Goal: Information Seeking & Learning: Learn about a topic

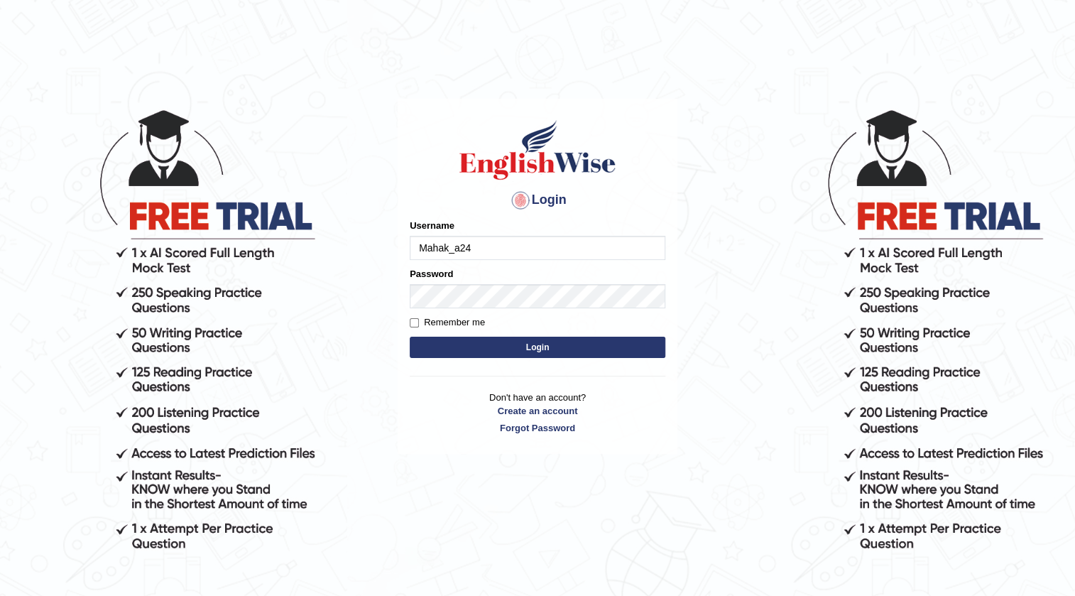
click at [567, 248] on input "Mahak_a24" at bounding box center [538, 248] width 256 height 24
type input "M"
type input "surbhi1315"
click at [441, 350] on button "Login" at bounding box center [538, 347] width 256 height 21
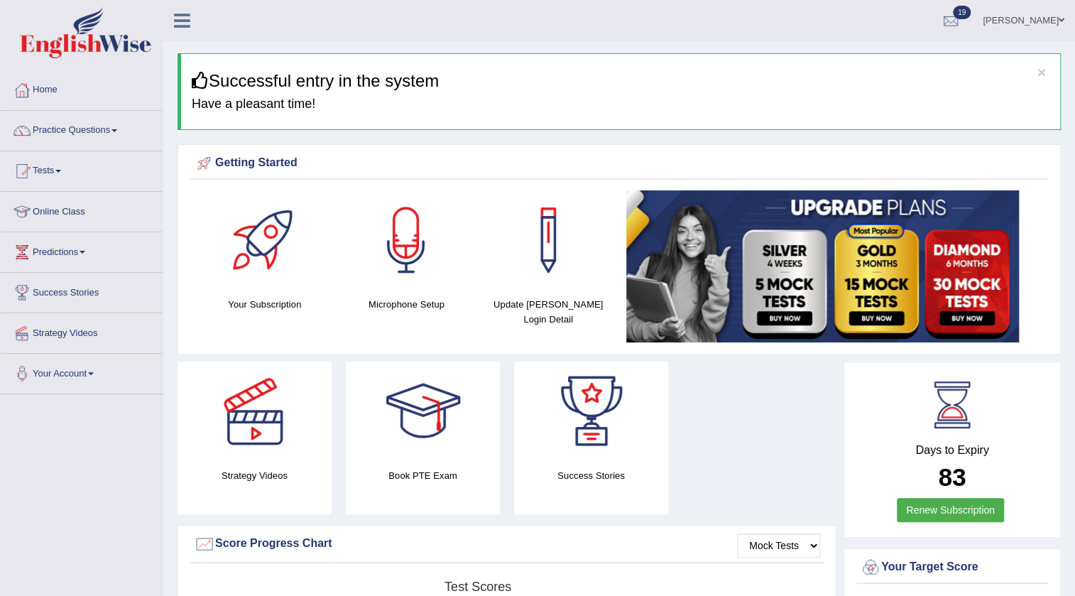
click at [88, 129] on link "Practice Questions" at bounding box center [82, 128] width 162 height 35
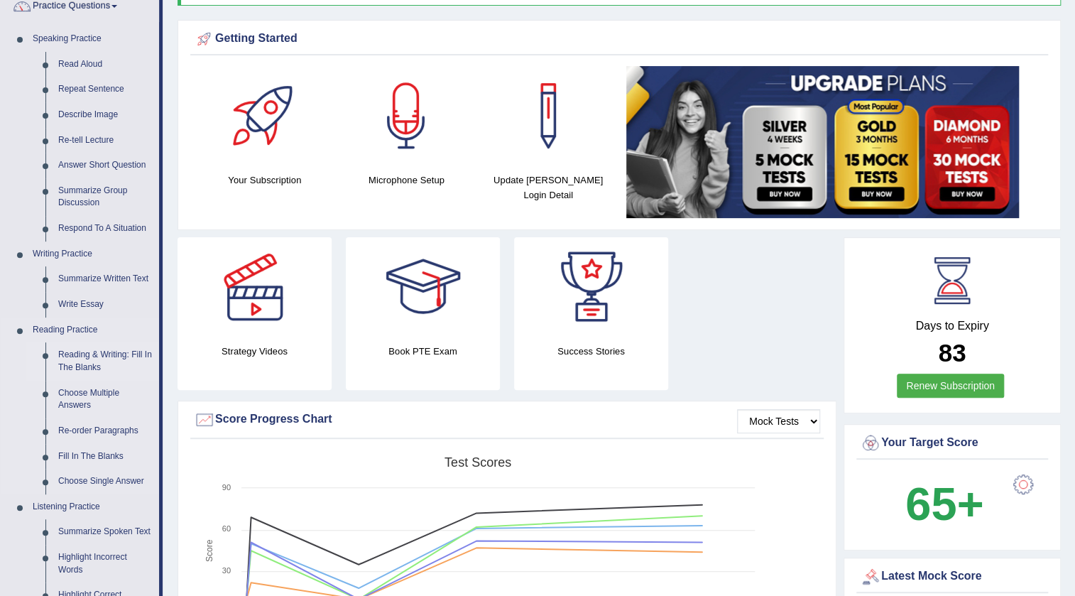
scroll to position [258, 0]
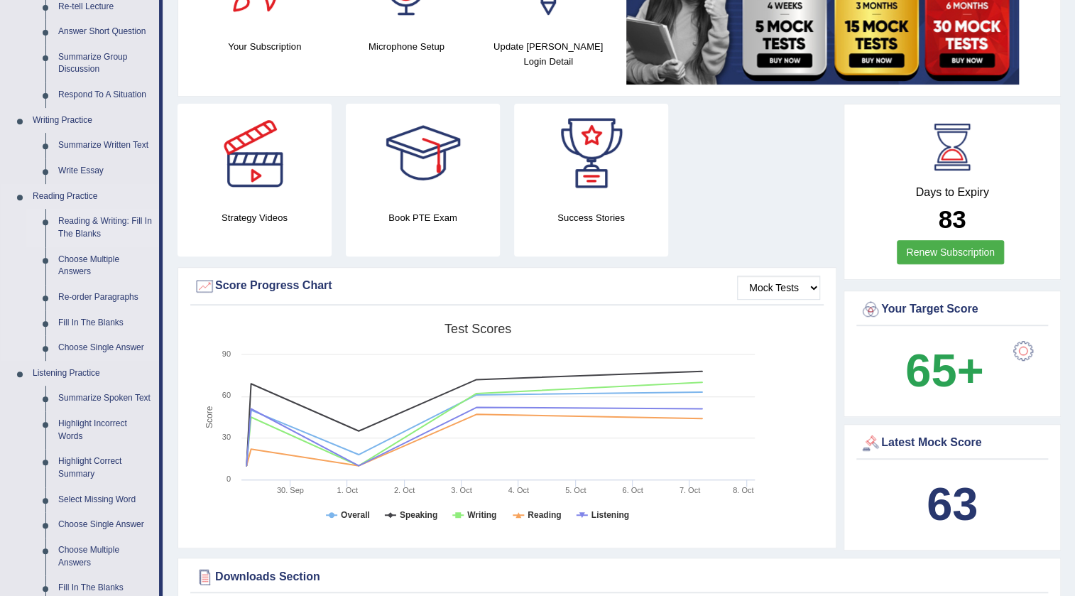
click at [106, 222] on link "Reading & Writing: Fill In The Blanks" at bounding box center [105, 228] width 107 height 38
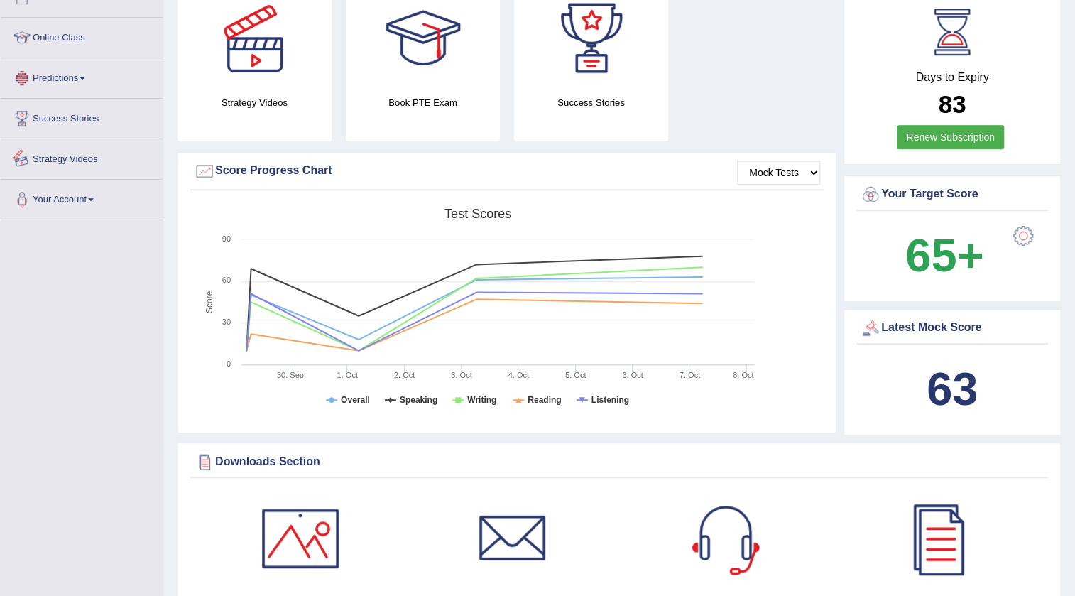
scroll to position [1005, 0]
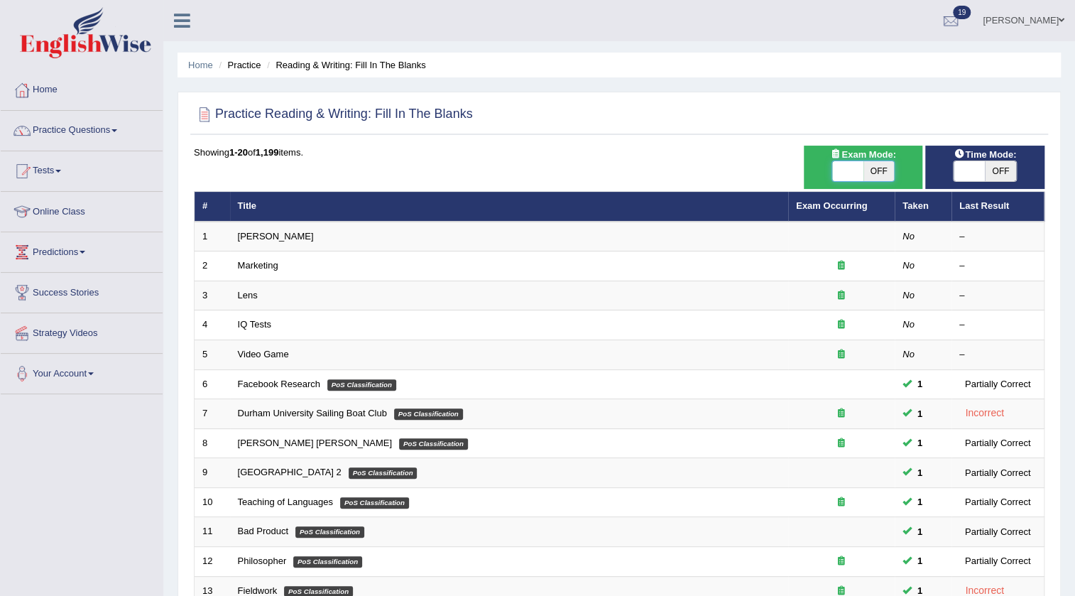
click at [845, 175] on span at bounding box center [847, 171] width 31 height 20
checkbox input "true"
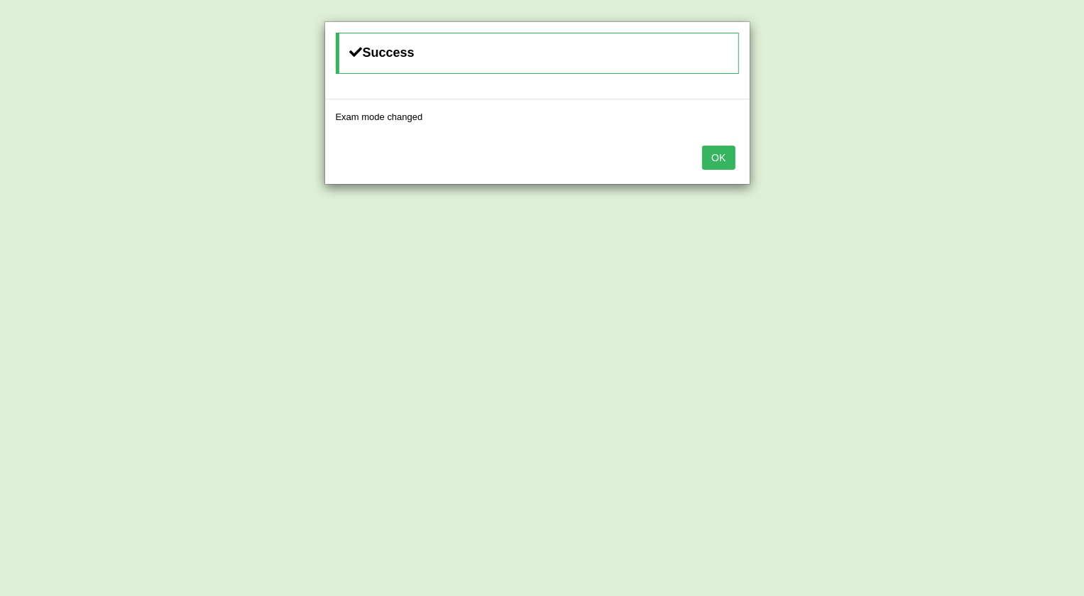
click at [717, 151] on button "OK" at bounding box center [718, 158] width 33 height 24
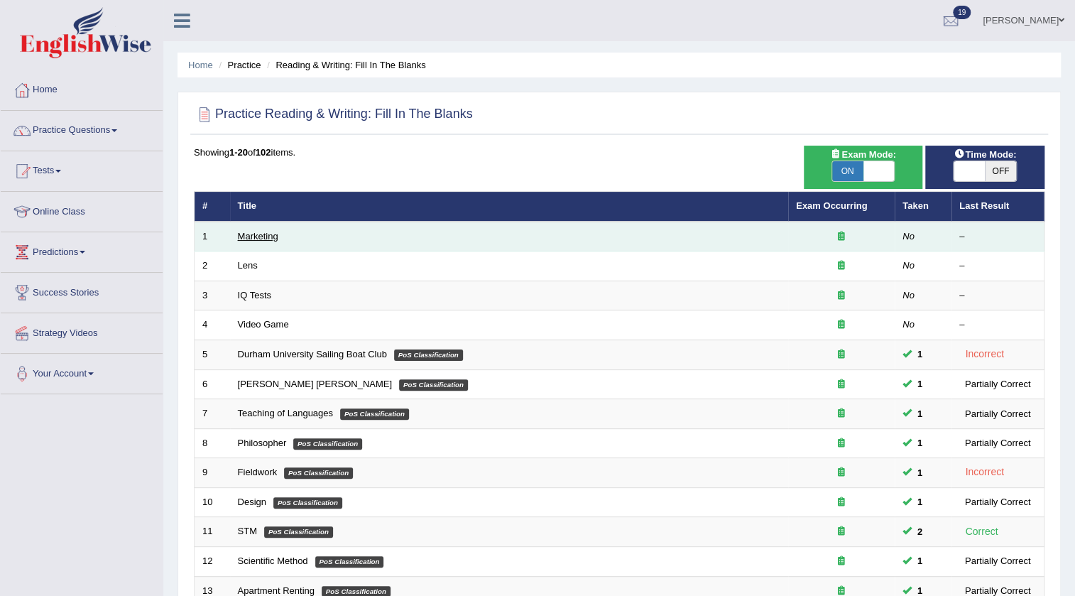
click at [261, 239] on link "Marketing" at bounding box center [258, 236] width 40 height 11
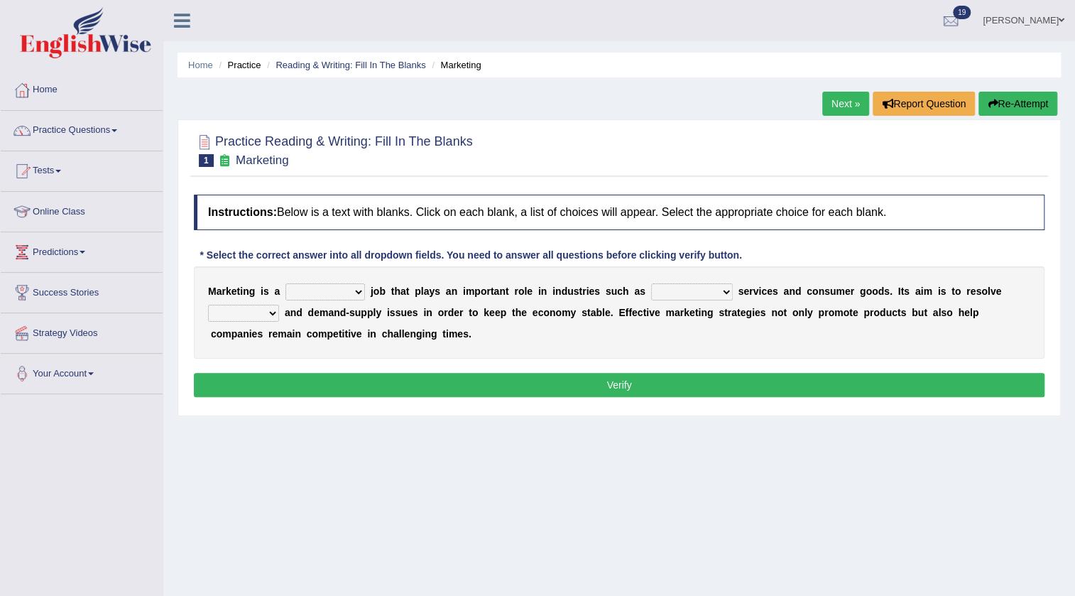
click at [339, 294] on select "professional flexible parochial descriptive" at bounding box center [325, 291] width 80 height 17
select select "professional"
click at [285, 283] on select "professional flexible parochial descriptive" at bounding box center [325, 291] width 80 height 17
click at [711, 285] on select "civil financial conventional foremost" at bounding box center [692, 291] width 82 height 17
select select "financial"
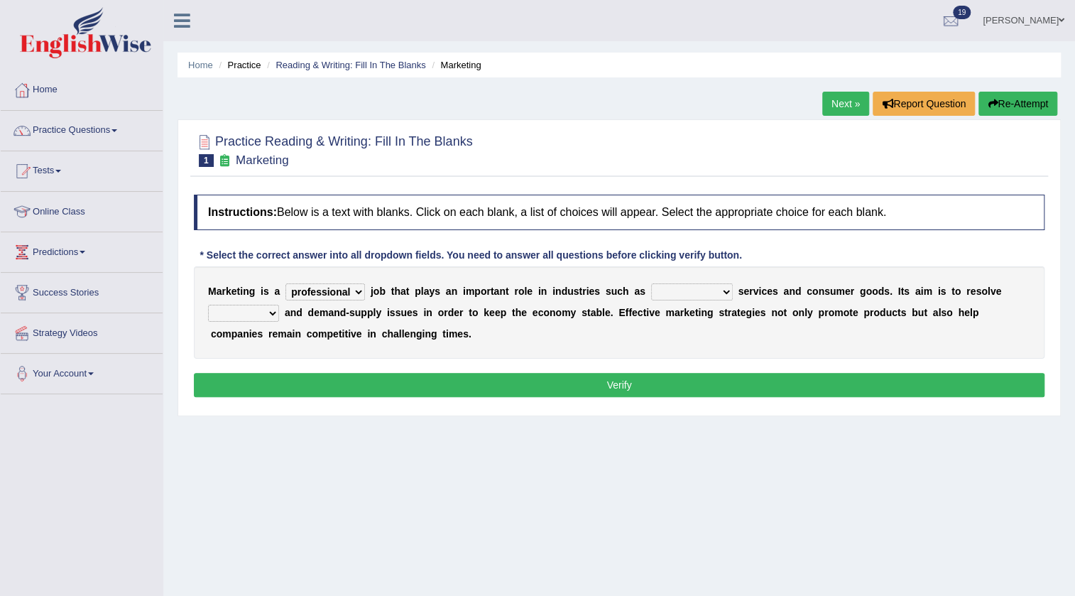
click at [651, 283] on select "civil financial conventional foremost" at bounding box center [692, 291] width 82 height 17
click at [254, 312] on select "imbalance excess symmetry budget" at bounding box center [243, 313] width 71 height 17
select select "budget"
click at [208, 305] on select "imbalance excess symmetry budget" at bounding box center [243, 313] width 71 height 17
click at [263, 383] on button "Verify" at bounding box center [619, 385] width 850 height 24
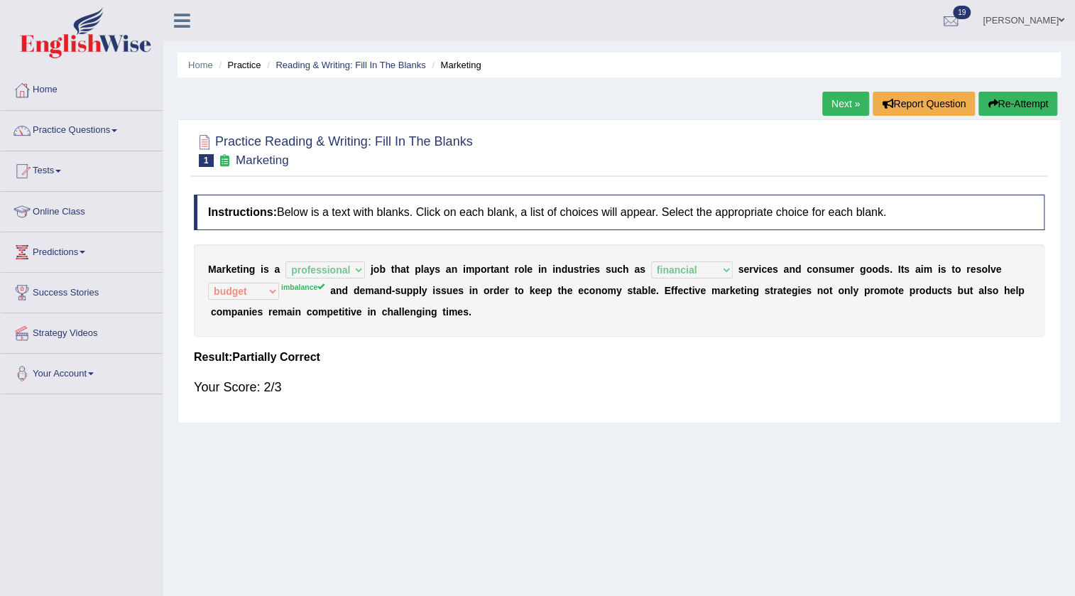
click at [845, 109] on link "Next »" at bounding box center [845, 104] width 47 height 24
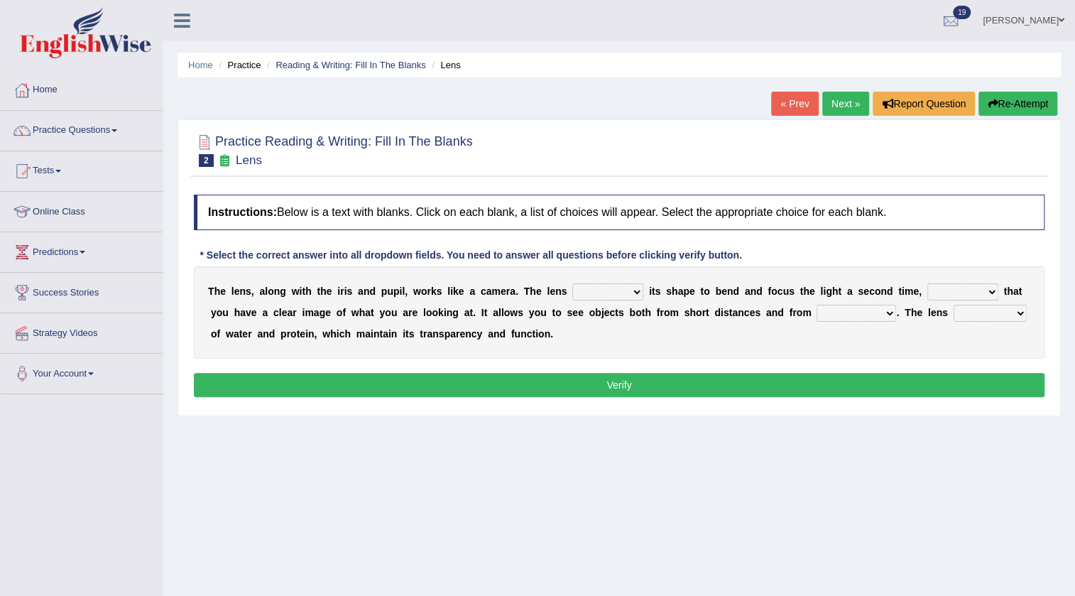
click at [636, 288] on select "adjusts shows selects presents" at bounding box center [607, 291] width 71 height 17
select select "adjusts"
click at [572, 283] on select "adjusts shows selects presents" at bounding box center [607, 291] width 71 height 17
click at [973, 288] on select "ensures to ensure ensure ensured" at bounding box center [962, 291] width 71 height 17
select select "ensure"
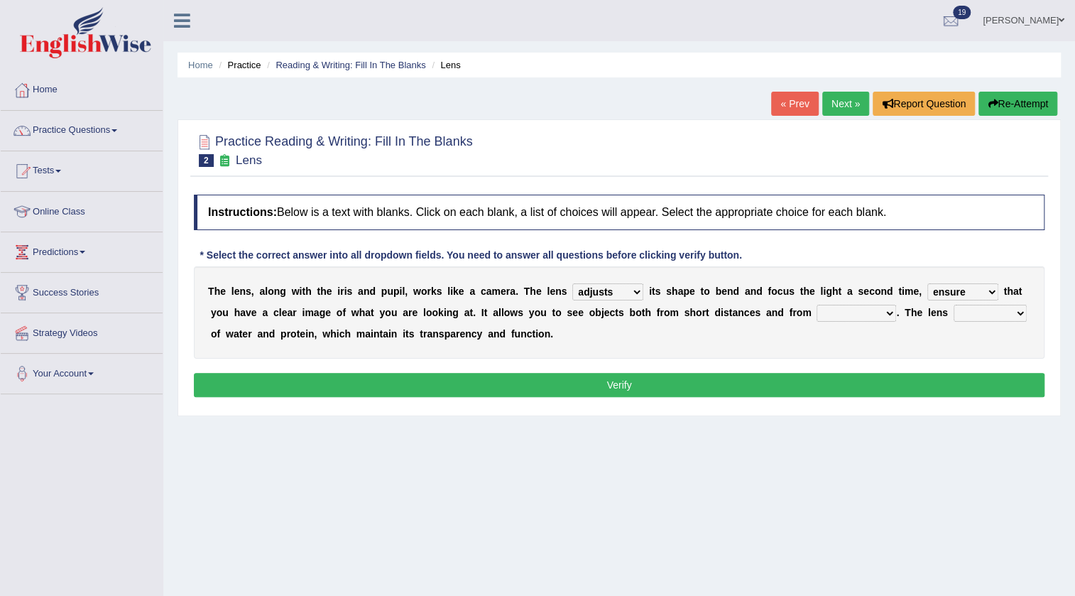
click at [927, 283] on select "ensures to ensure ensure ensured" at bounding box center [962, 291] width 71 height 17
click at [848, 317] on select "far away in between further apart all along" at bounding box center [856, 313] width 80 height 17
select select "far away"
click at [816, 305] on select "far away in between further apart all along" at bounding box center [856, 313] width 80 height 17
click at [1018, 309] on select "constitutes comprises composes consists" at bounding box center [989, 313] width 73 height 17
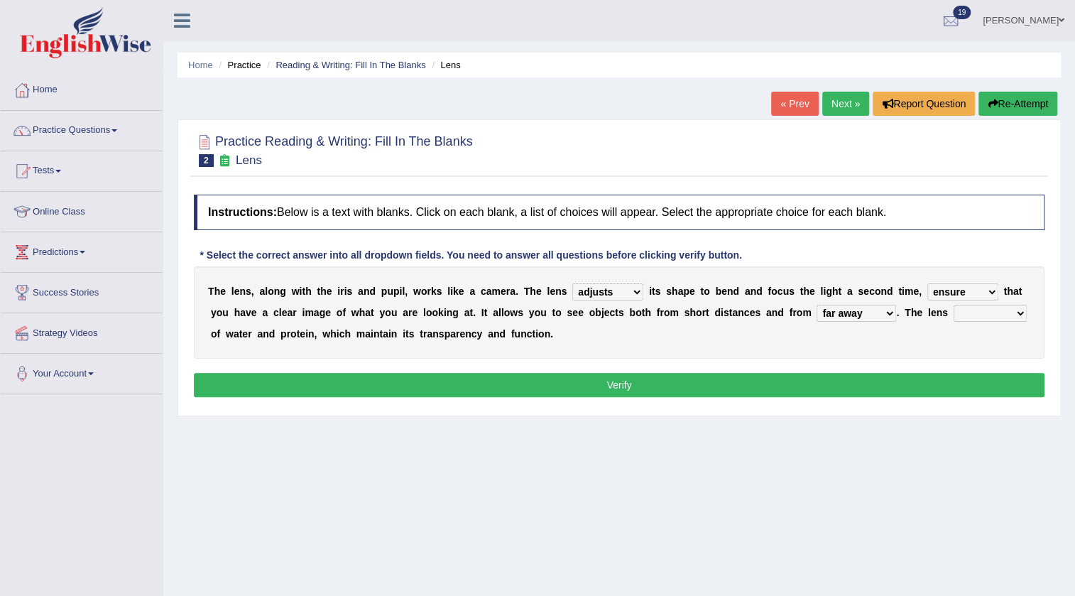
select select "consists"
click at [953, 305] on select "constitutes comprises composes consists" at bounding box center [989, 313] width 73 height 17
click at [607, 381] on button "Verify" at bounding box center [619, 385] width 850 height 24
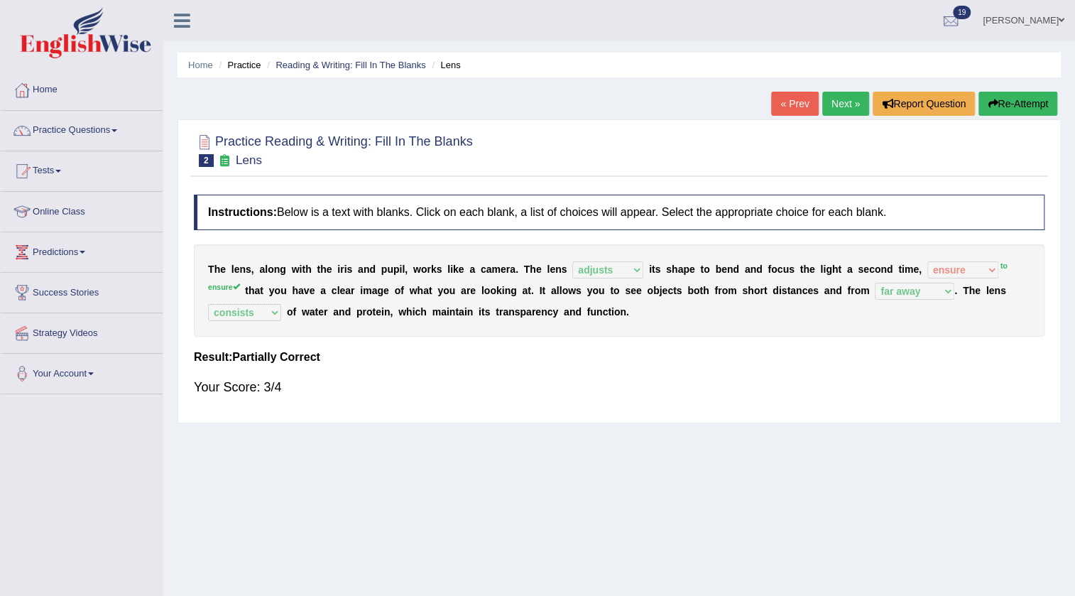
click at [829, 111] on link "Next »" at bounding box center [845, 104] width 47 height 24
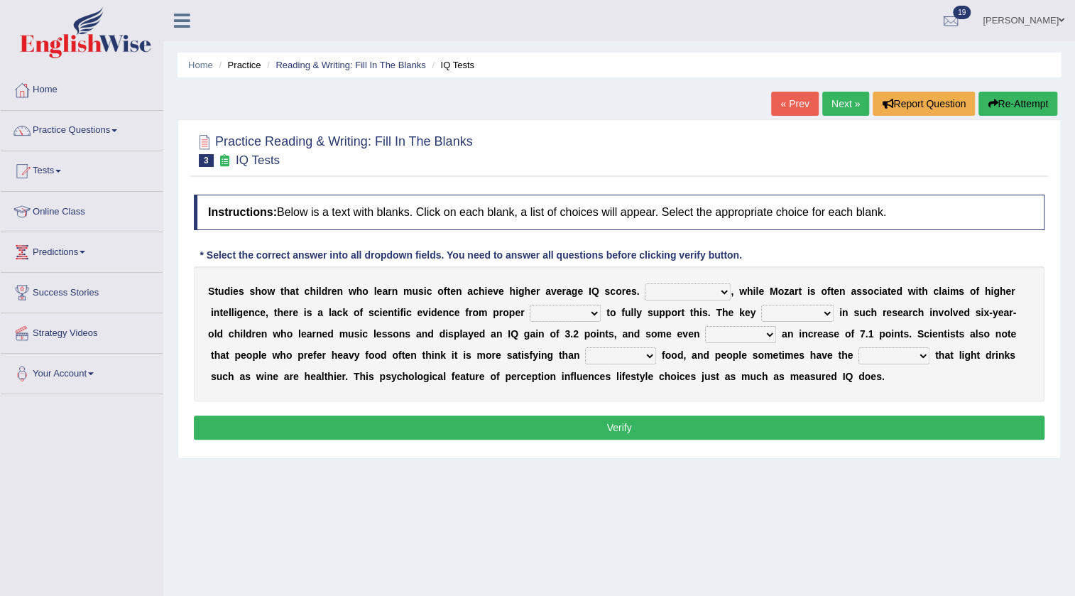
click at [721, 291] on select "However Therefore Consequently While" at bounding box center [688, 291] width 86 height 17
select select "However"
click at [645, 283] on select "However Therefore Consequently While" at bounding box center [688, 291] width 86 height 17
click at [580, 310] on select "test tests testing tested" at bounding box center [565, 313] width 71 height 17
select select "test"
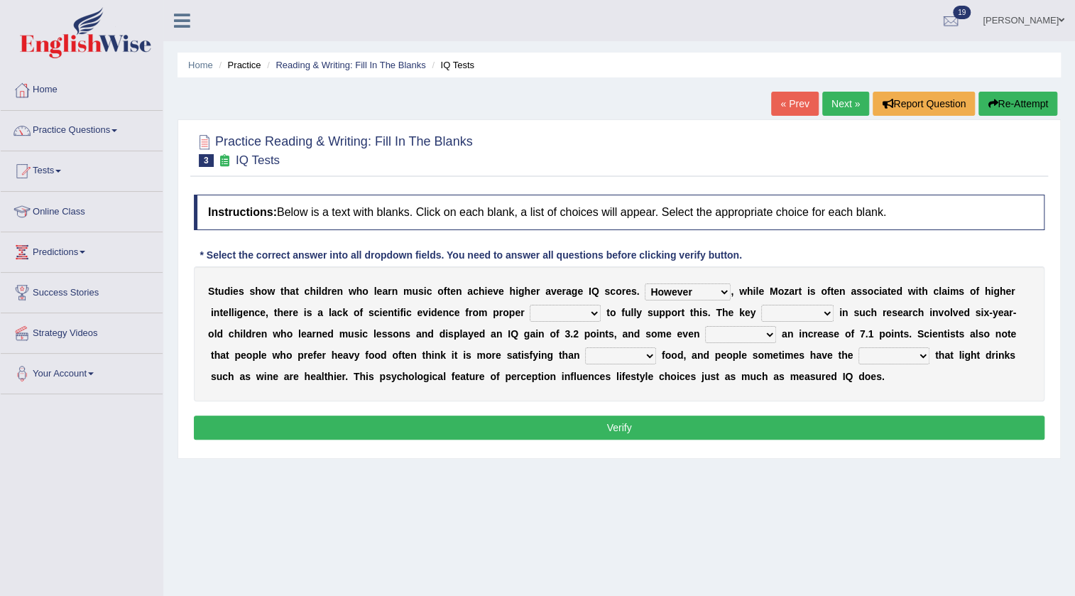
click at [530, 305] on select "test tests testing tested" at bounding box center [565, 313] width 71 height 17
click at [812, 310] on select "process goal implication odd" at bounding box center [797, 313] width 72 height 17
select select "process"
click at [761, 305] on select "process goal implication odd" at bounding box center [797, 313] width 72 height 17
click at [758, 334] on select "exhibited taught learned threatened" at bounding box center [740, 334] width 71 height 17
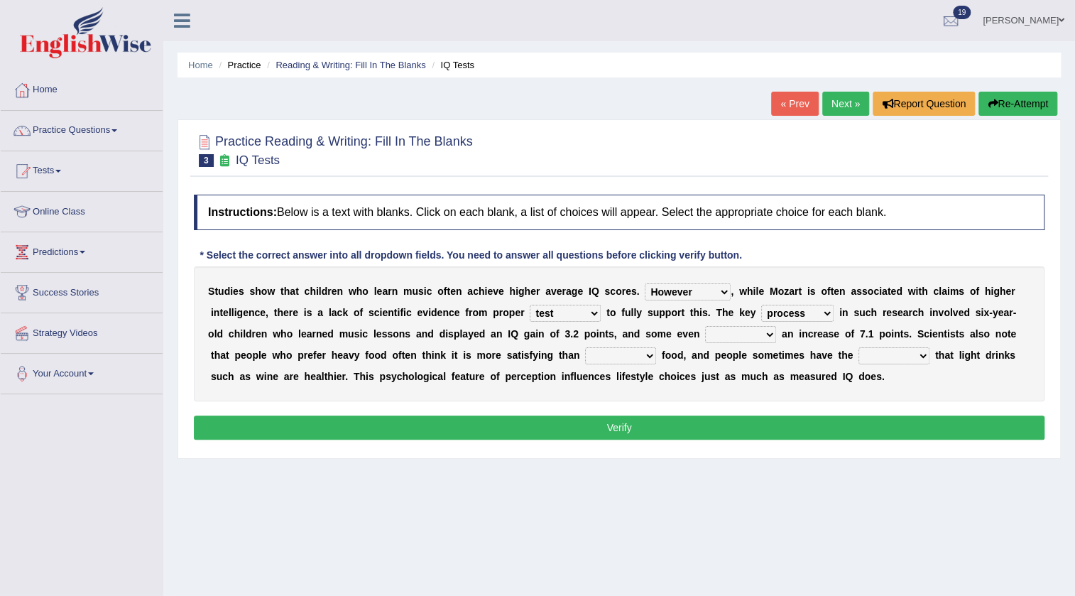
select select "learned"
click at [705, 326] on select "exhibited taught learned threatened" at bounding box center [740, 334] width 71 height 17
click at [632, 358] on select "choosy lighter cushiony spooky" at bounding box center [620, 355] width 71 height 17
select select "lighter"
click at [585, 347] on select "choosy lighter cushiony spooky" at bounding box center [620, 355] width 71 height 17
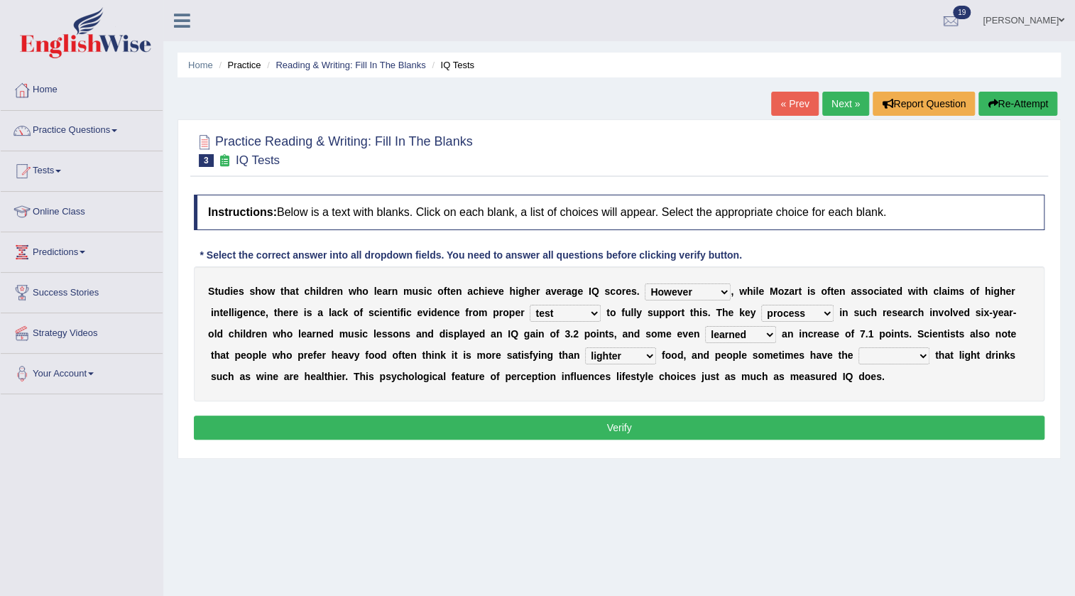
click at [925, 354] on select "illusion sight anecdote intention" at bounding box center [893, 355] width 71 height 17
select select "intention"
click at [858, 347] on select "illusion sight anecdote intention" at bounding box center [893, 355] width 71 height 17
click at [767, 431] on button "Verify" at bounding box center [619, 427] width 850 height 24
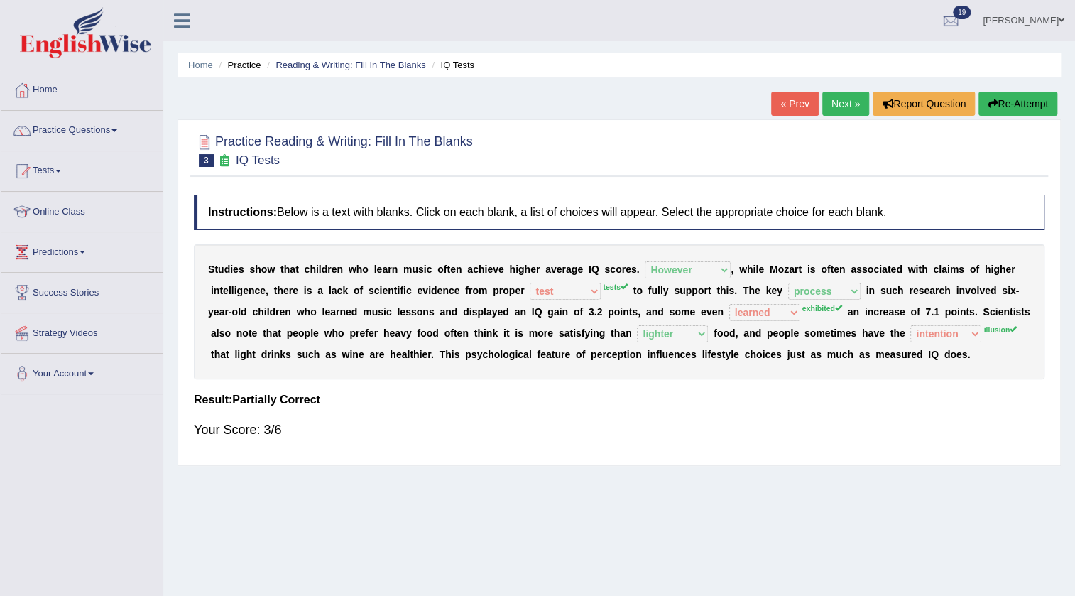
click at [845, 113] on link "Next »" at bounding box center [845, 104] width 47 height 24
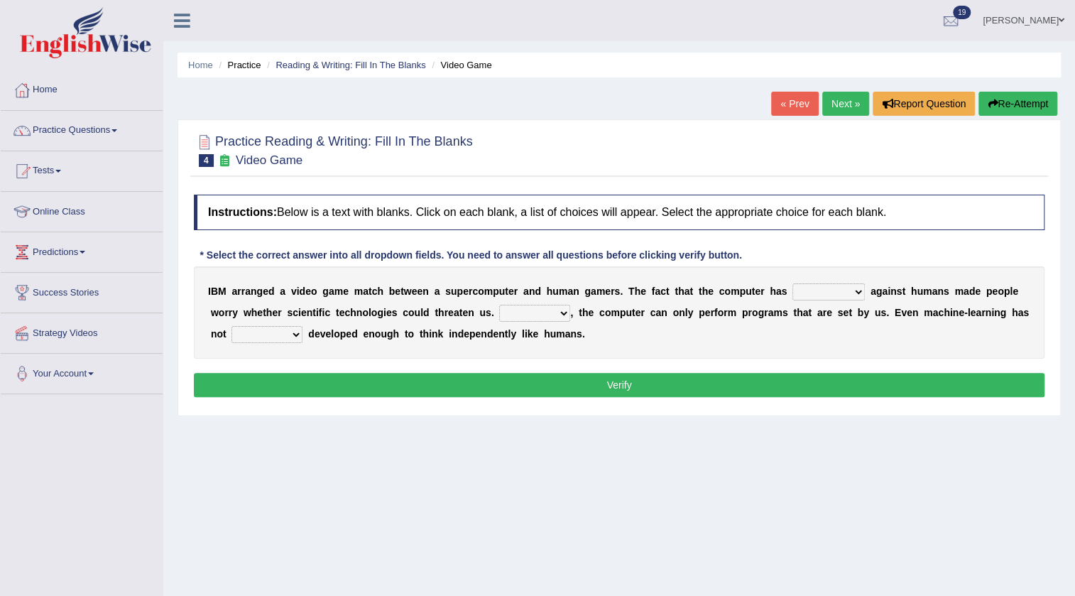
click at [845, 292] on select "competed fought acted challenged" at bounding box center [828, 291] width 72 height 17
select select "competed"
click at [792, 283] on select "competed fought acted challenged" at bounding box center [828, 291] width 72 height 17
click at [561, 317] on select "Moreover However Thus So" at bounding box center [534, 313] width 71 height 17
select select "Thus"
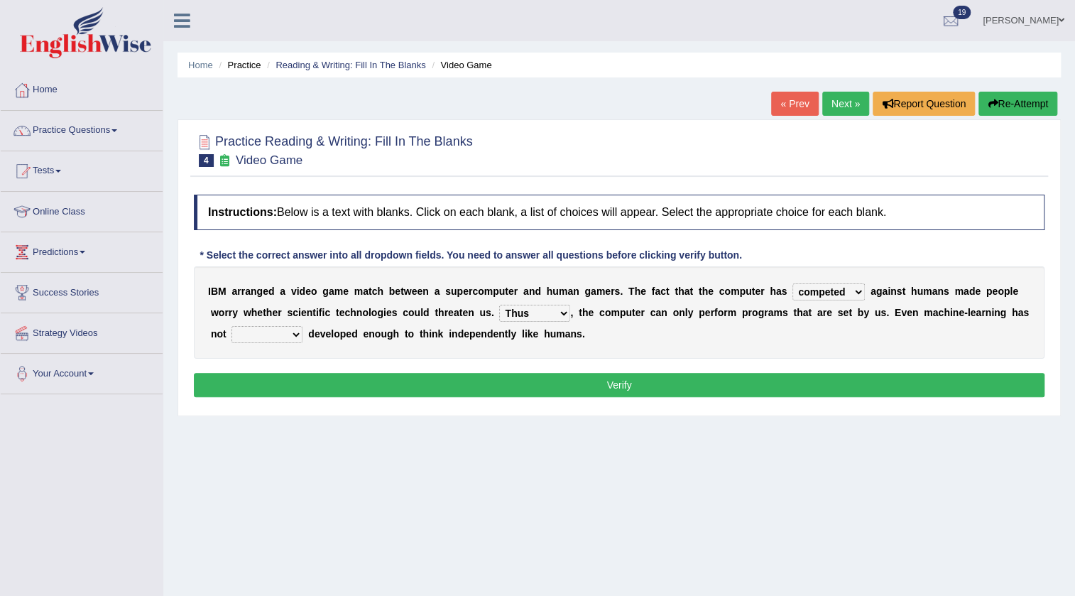
click at [499, 305] on select "Moreover However Thus So" at bounding box center [534, 313] width 71 height 17
click at [294, 333] on select "yet still only just" at bounding box center [266, 334] width 71 height 17
select select "yet"
click at [231, 326] on select "yet still only just" at bounding box center [266, 334] width 71 height 17
click at [292, 383] on button "Verify" at bounding box center [619, 385] width 850 height 24
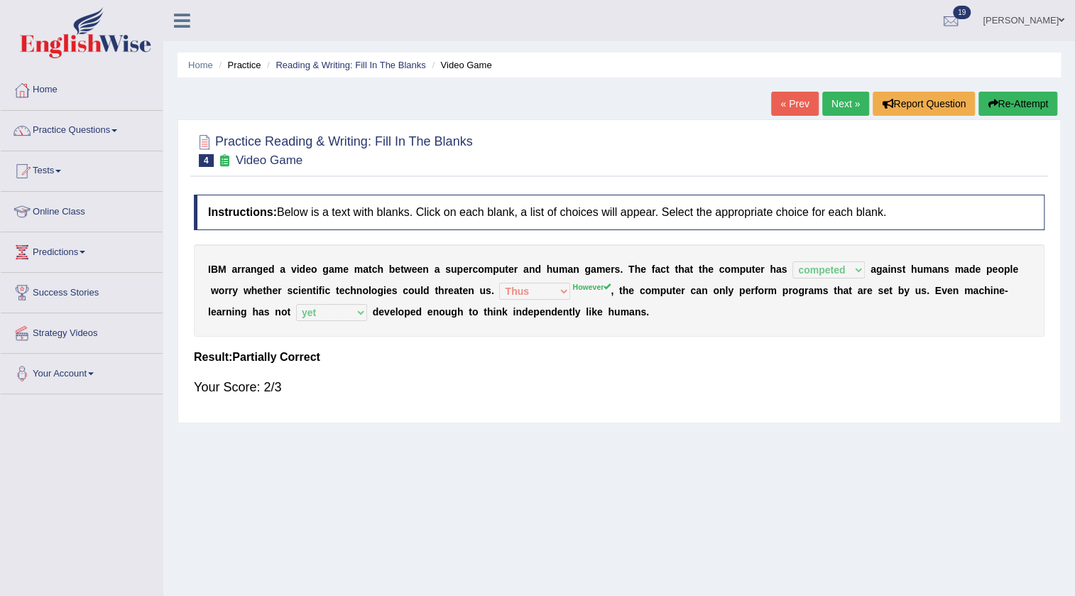
click at [842, 100] on link "Next »" at bounding box center [845, 104] width 47 height 24
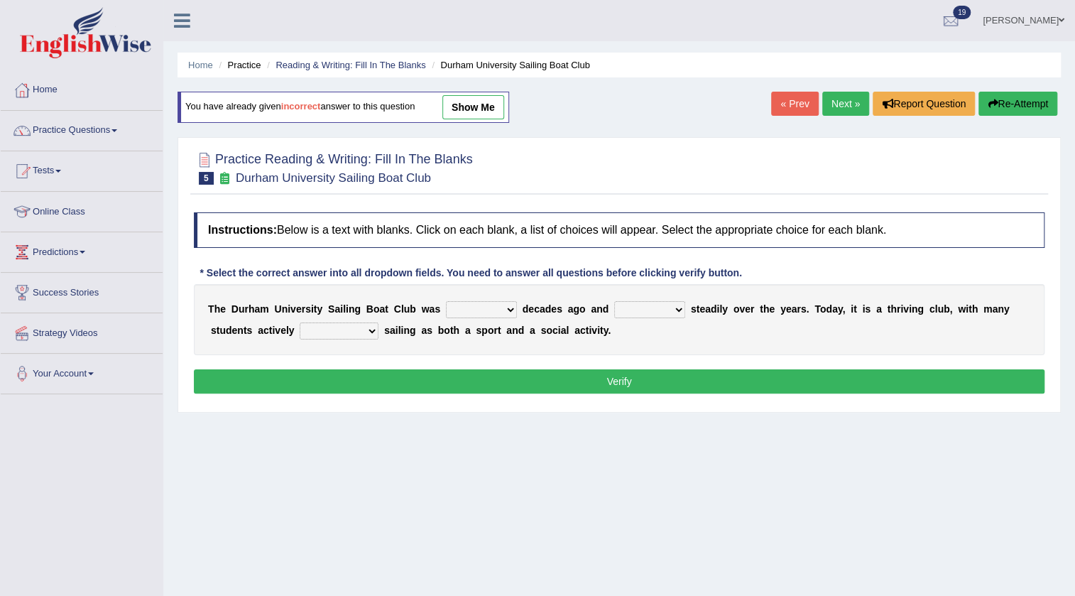
click at [494, 306] on select "found fund founded find" at bounding box center [481, 309] width 71 height 17
select select "founded"
click at [446, 301] on select "found fund founded find" at bounding box center [481, 309] width 71 height 17
click at [667, 309] on select "grow growing has grown grown" at bounding box center [649, 309] width 71 height 17
select select "has grown"
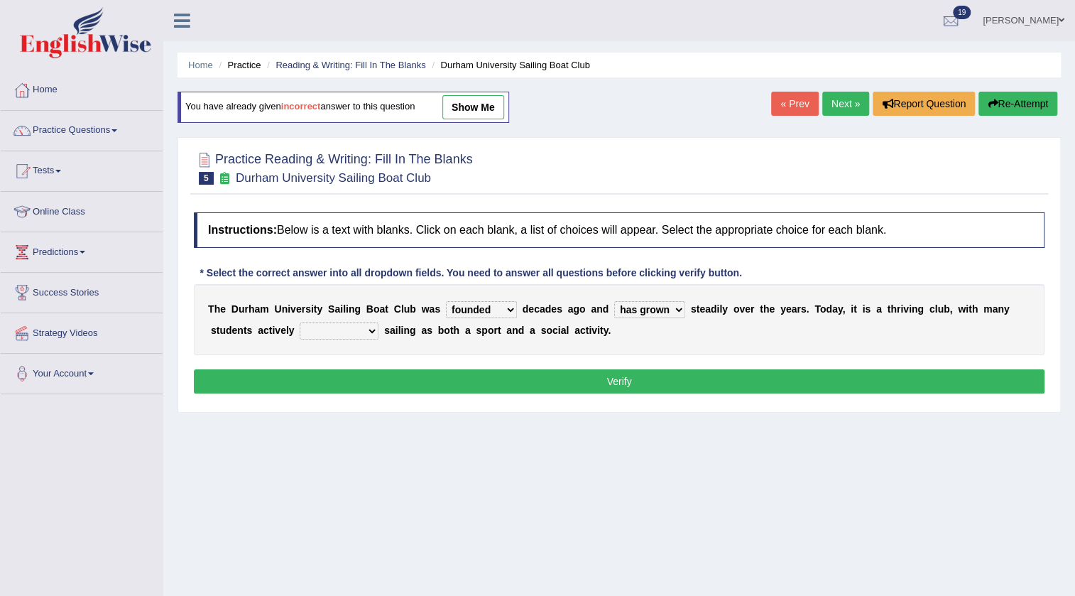
click at [614, 301] on select "grow growing has grown grown" at bounding box center [649, 309] width 71 height 17
click at [371, 332] on select "enjoy enjoyed are enjoying enjoying" at bounding box center [339, 330] width 79 height 17
select select "enjoying"
click at [300, 322] on select "enjoy enjoyed are enjoying enjoying" at bounding box center [339, 330] width 79 height 17
click at [489, 385] on button "Verify" at bounding box center [619, 381] width 850 height 24
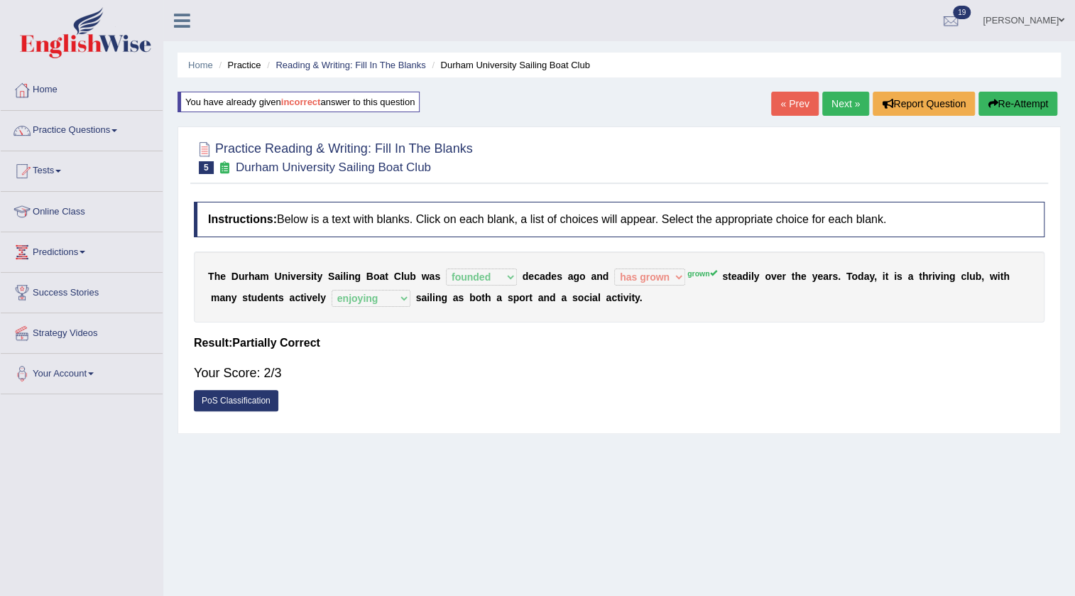
click at [846, 99] on link "Next »" at bounding box center [845, 104] width 47 height 24
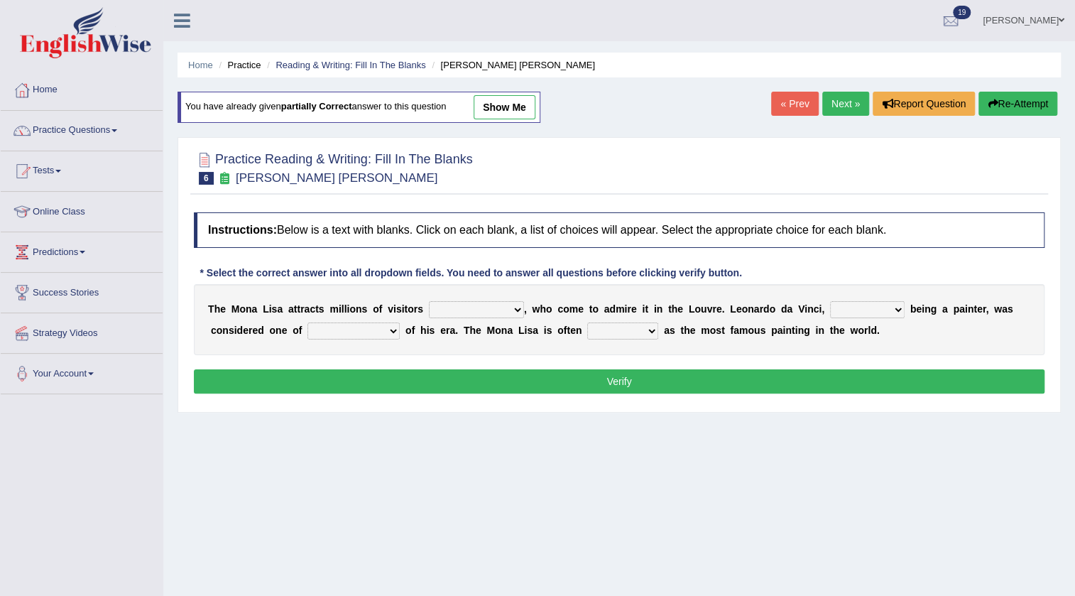
click at [508, 301] on select "around the year the all year all year round per year" at bounding box center [476, 309] width 95 height 17
select select "per year"
click at [429, 301] on select "around the year the all year all year round per year" at bounding box center [476, 309] width 95 height 17
click at [872, 307] on select "rather than as much as as well as as long as" at bounding box center [867, 309] width 75 height 17
select select "rather than"
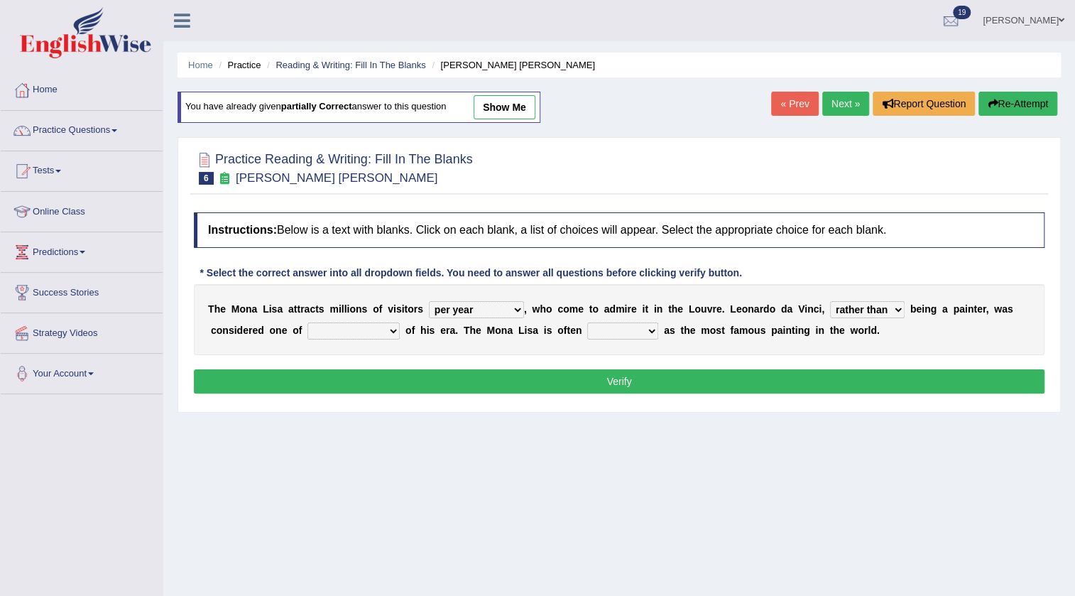
click at [830, 301] on select "rather than as much as as well as as long as" at bounding box center [867, 309] width 75 height 17
click at [371, 326] on select "better artists artist the better artist the best artists" at bounding box center [353, 330] width 92 height 17
select select "the better artist"
click at [307, 322] on select "better artists artist the better artist the best artists" at bounding box center [353, 330] width 92 height 17
click at [631, 332] on select "classified suggested predicted described" at bounding box center [622, 330] width 71 height 17
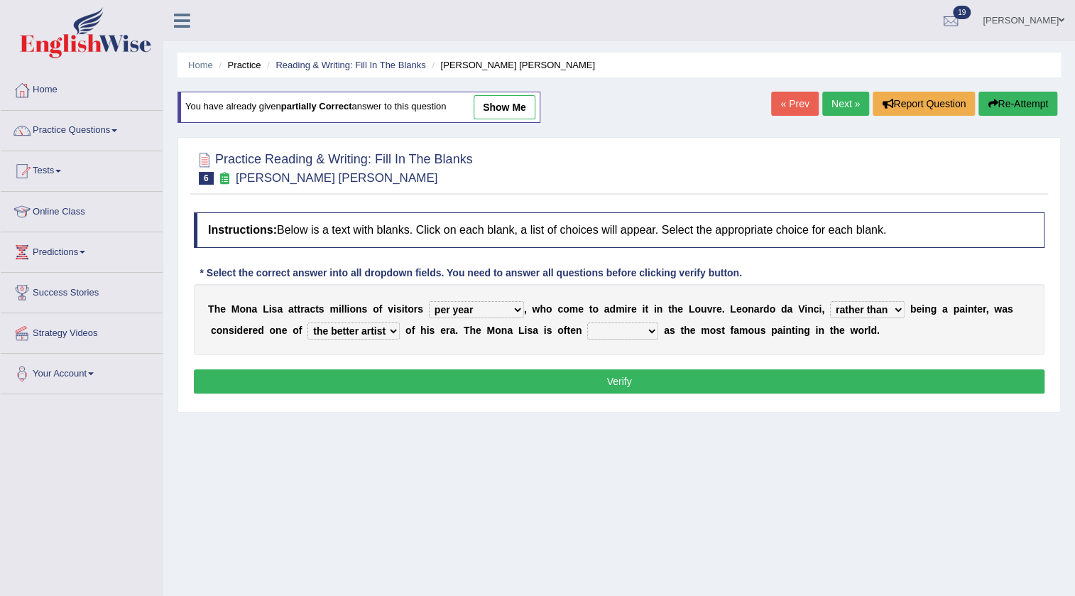
select select "described"
click at [587, 322] on select "classified suggested predicted described" at bounding box center [622, 330] width 71 height 17
click at [621, 386] on button "Verify" at bounding box center [619, 381] width 850 height 24
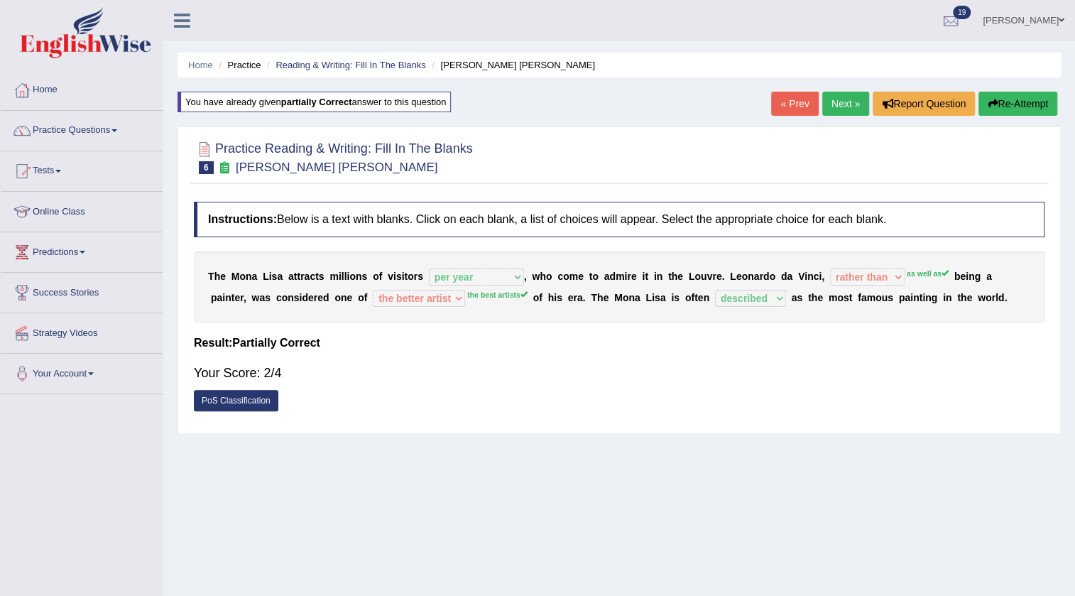
click at [846, 109] on link "Next »" at bounding box center [845, 104] width 47 height 24
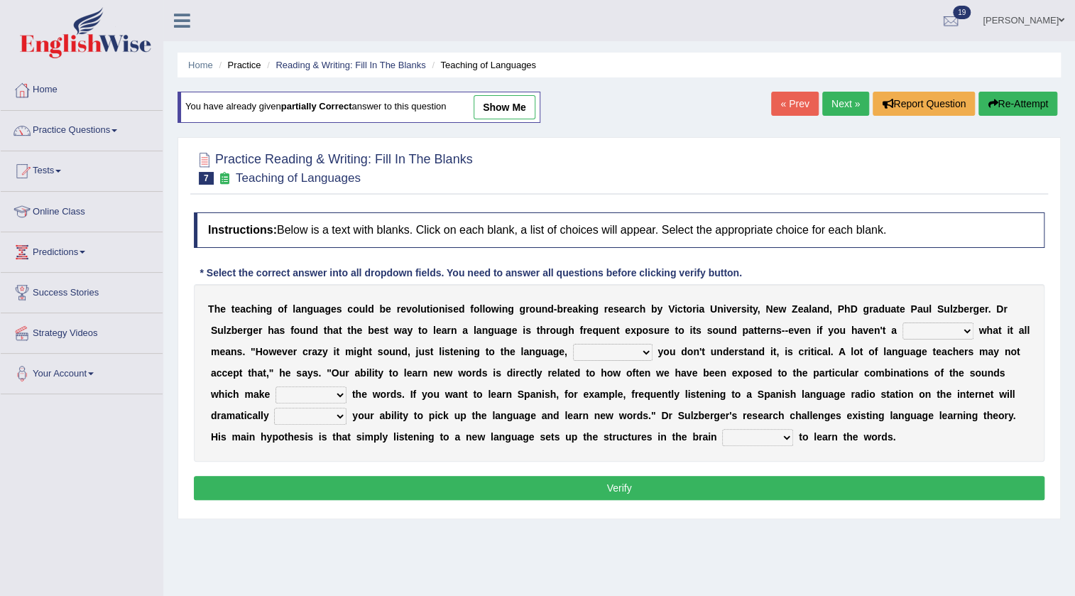
click at [956, 329] on select "dew claw clue due" at bounding box center [937, 330] width 71 height 17
select select "clue"
click at [902, 322] on select "dew claw clue due" at bounding box center [937, 330] width 71 height 17
click at [638, 352] on select "but also all together even though if so" at bounding box center [613, 352] width 80 height 17
select select "even though"
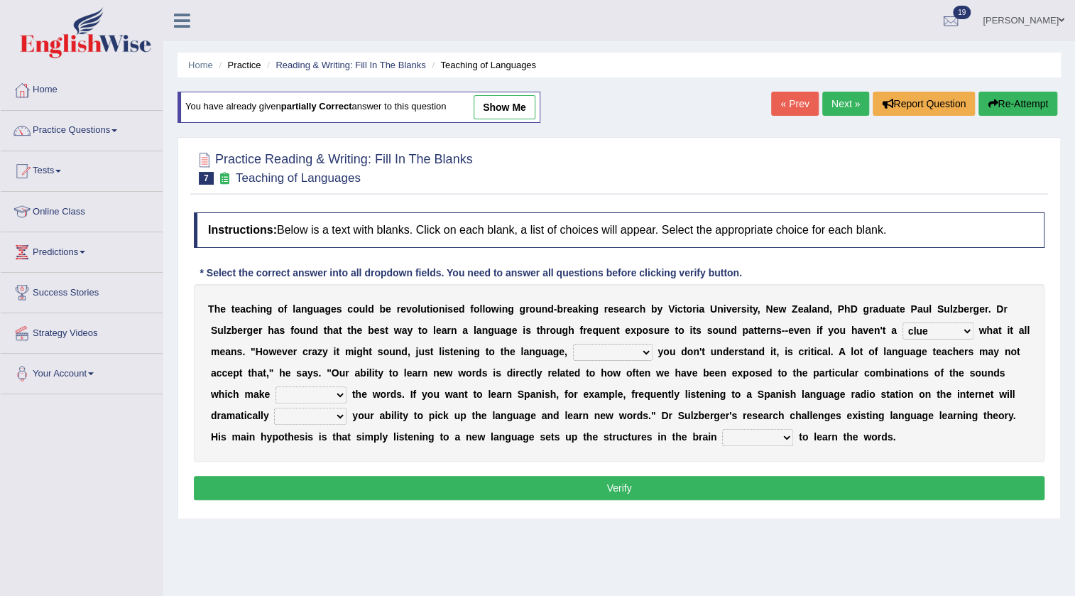
click at [573, 344] on select "but also all together even though if so" at bounding box center [613, 352] width 80 height 17
click at [332, 395] on select "down up of on" at bounding box center [310, 394] width 71 height 17
select select "of"
click at [275, 386] on select "down up of on" at bounding box center [310, 394] width 71 height 17
click at [324, 410] on select "evaluate exaggerate describe boost" at bounding box center [310, 416] width 72 height 17
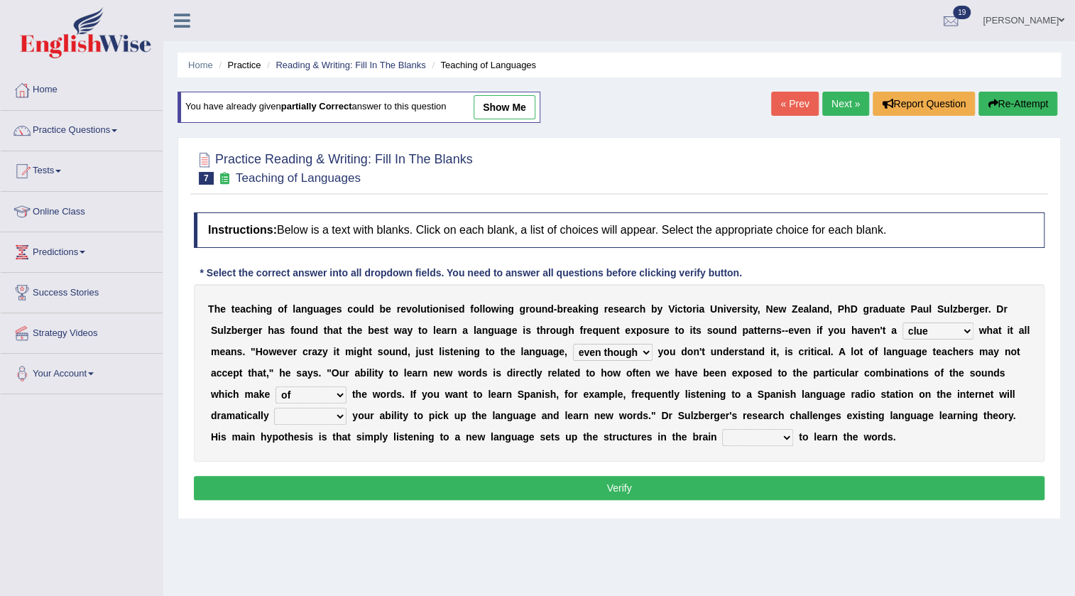
select select "boost"
click at [274, 408] on select "evaluate exaggerate describe boost" at bounding box center [310, 416] width 72 height 17
click at [395, 478] on button "Verify" at bounding box center [619, 488] width 850 height 24
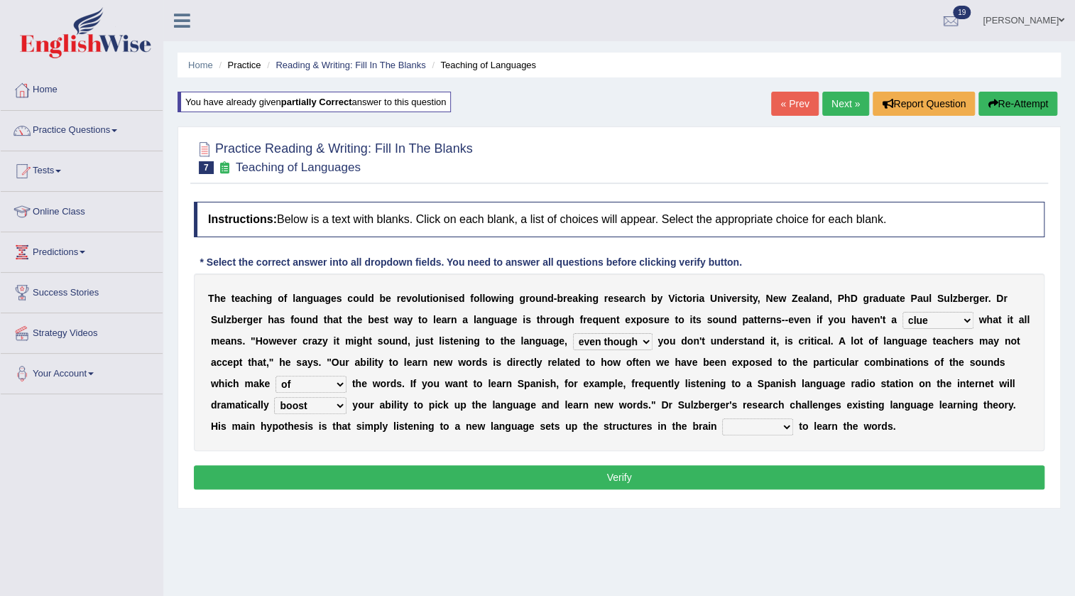
click at [776, 429] on select "requiring required directed to require" at bounding box center [757, 426] width 71 height 17
select select "directed"
click at [722, 418] on select "requiring required directed to require" at bounding box center [757, 426] width 71 height 17
click at [761, 479] on button "Verify" at bounding box center [619, 477] width 850 height 24
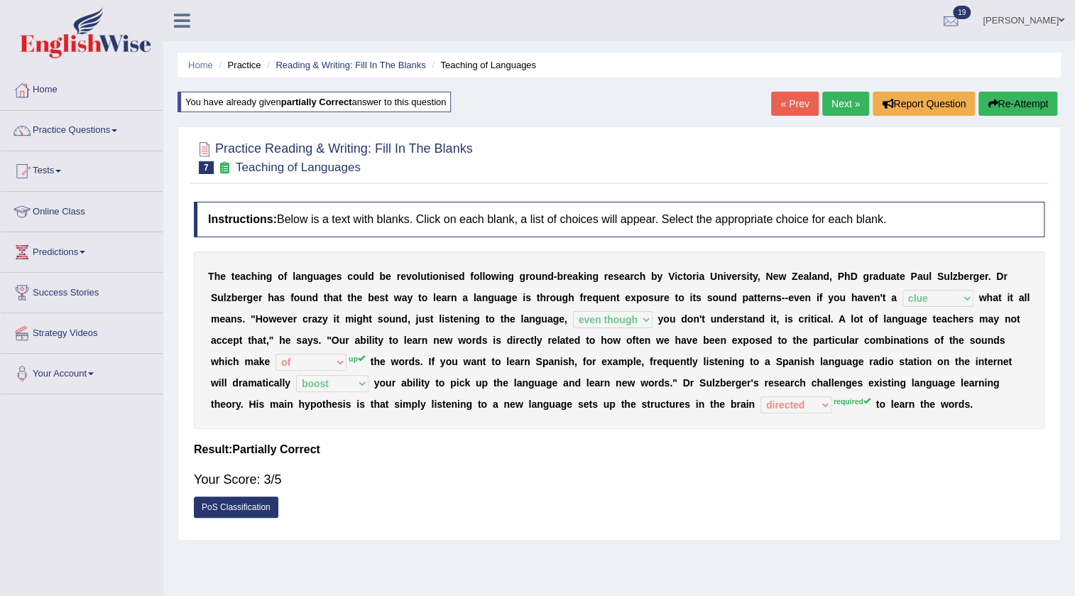
click at [838, 95] on link "Next »" at bounding box center [845, 104] width 47 height 24
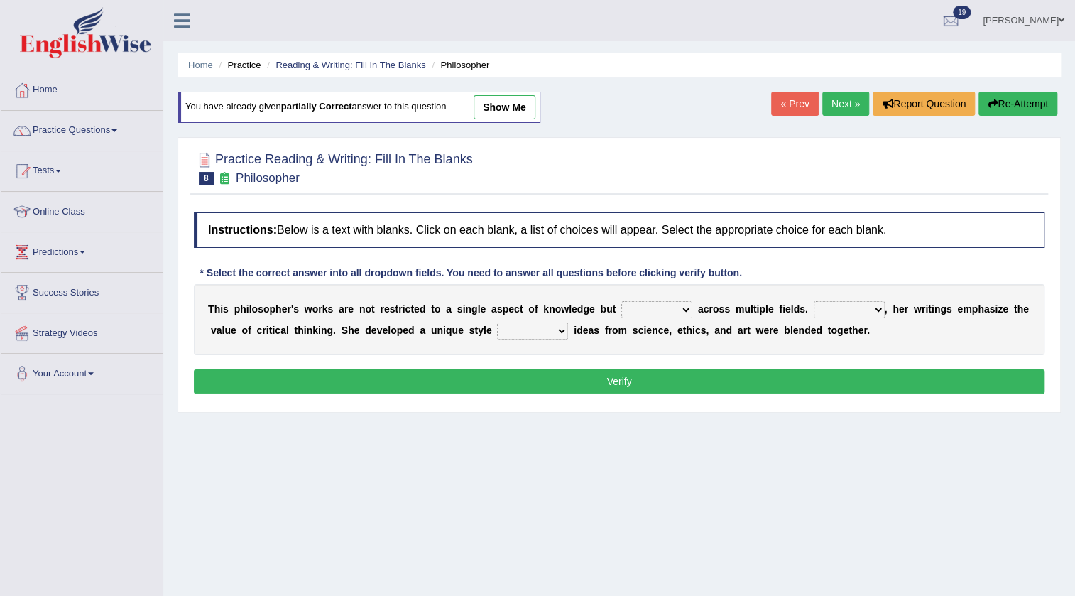
click at [675, 311] on select "constrain contain assemble extend" at bounding box center [656, 309] width 71 height 17
select select "extend"
click at [621, 301] on select "constrain contain assemble extend" at bounding box center [656, 309] width 71 height 17
click at [875, 308] on select "Rather So Moreover Likely" at bounding box center [849, 309] width 71 height 17
select select "Moreover"
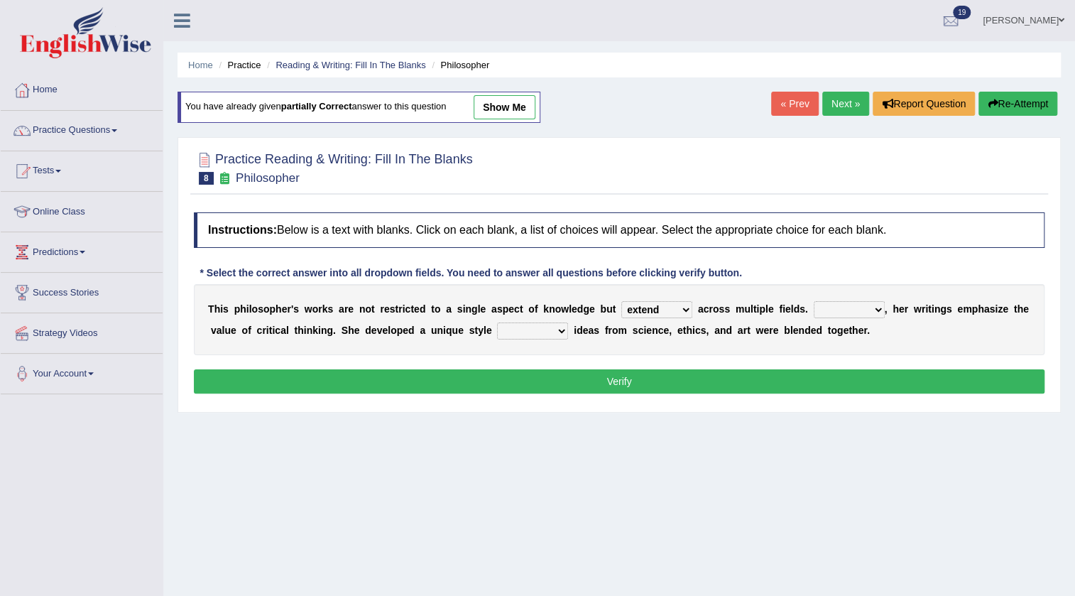
click at [814, 301] on select "Rather So Moreover Likely" at bounding box center [849, 309] width 71 height 17
click at [530, 327] on select "in that that which in which" at bounding box center [532, 330] width 71 height 17
select select "which"
click at [497, 322] on select "in that that which in which" at bounding box center [532, 330] width 71 height 17
click at [569, 383] on button "Verify" at bounding box center [619, 381] width 850 height 24
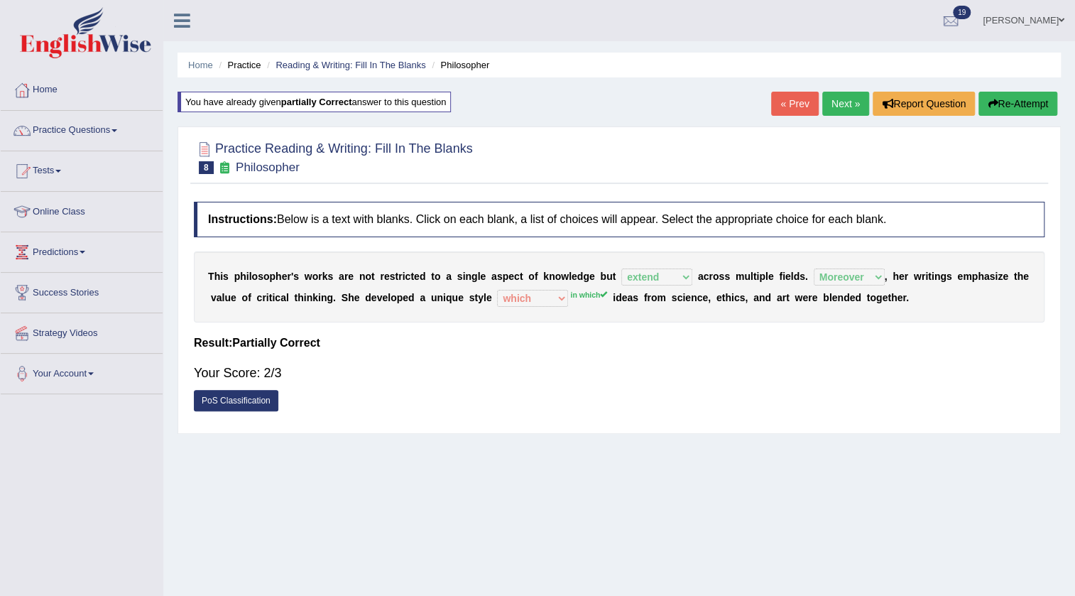
click at [834, 104] on link "Next »" at bounding box center [845, 104] width 47 height 24
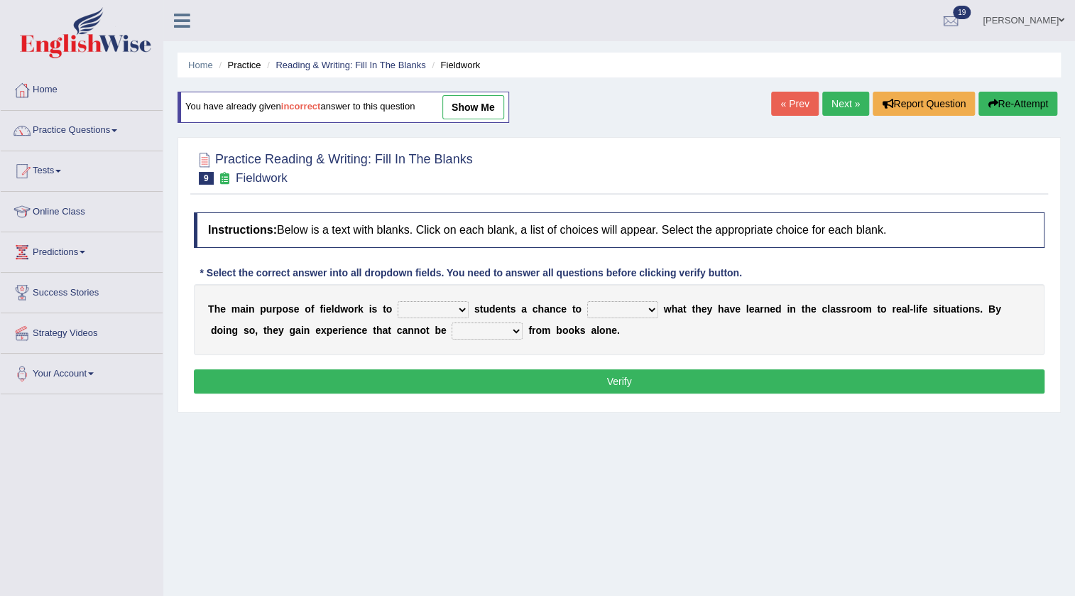
click at [419, 307] on select "resemble stow rave offer" at bounding box center [433, 309] width 71 height 17
select select "offer"
click at [398, 301] on select "resemble stow rave offer" at bounding box center [433, 309] width 71 height 17
click at [630, 305] on select "compare align apply dismount" at bounding box center [622, 309] width 71 height 17
select select "compare"
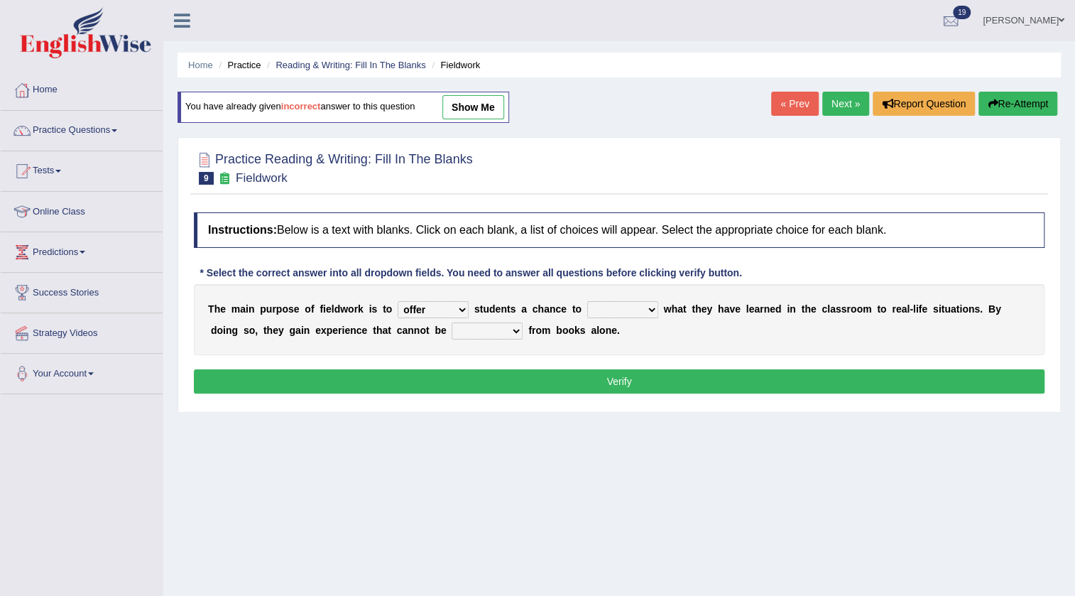
click at [587, 301] on select "compare align apply dismount" at bounding box center [622, 309] width 71 height 17
click at [518, 330] on select "originated prepared obtained touted" at bounding box center [487, 330] width 71 height 17
select select "obtained"
click at [452, 322] on select "originated prepared obtained touted" at bounding box center [487, 330] width 71 height 17
click at [534, 374] on button "Verify" at bounding box center [619, 381] width 850 height 24
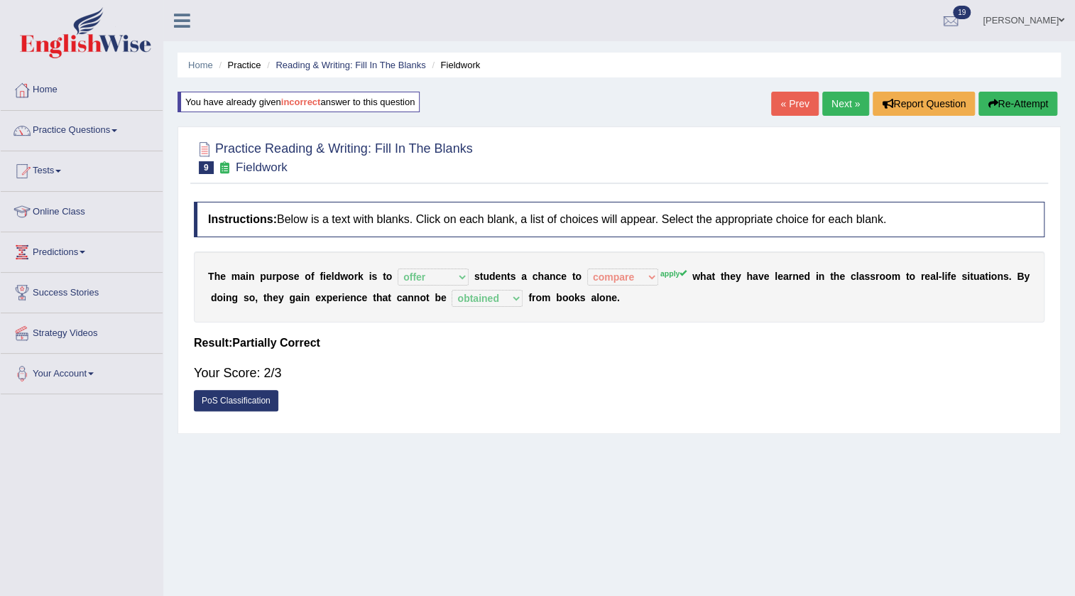
click at [841, 104] on link "Next »" at bounding box center [845, 104] width 47 height 24
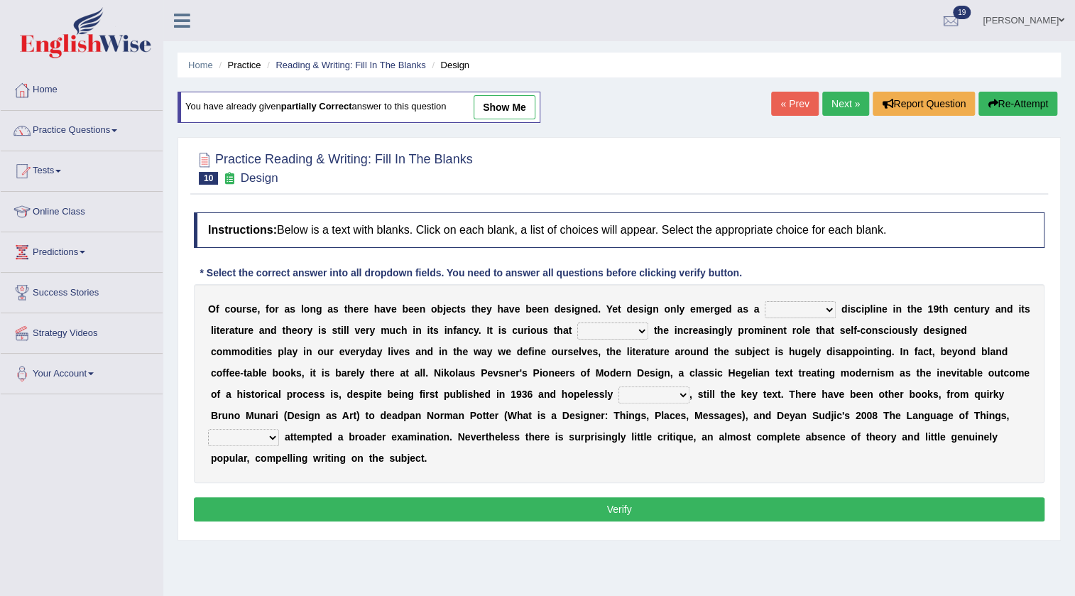
click at [824, 303] on select "bilateral ubiquitous foremost dedicated" at bounding box center [800, 309] width 71 height 17
select select "dedicated"
click at [765, 301] on select "bilateral ubiquitous foremost dedicated" at bounding box center [800, 309] width 71 height 17
click at [610, 329] on select "since despite within through" at bounding box center [612, 330] width 71 height 17
select select "despite"
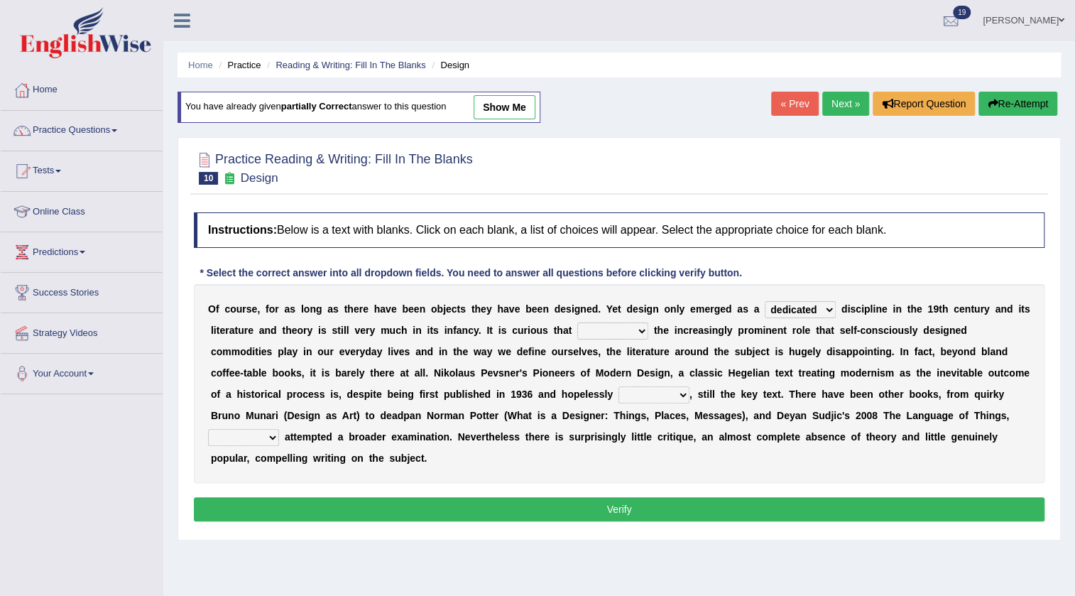
click at [577, 322] on select "since despite within through" at bounding box center [612, 330] width 71 height 17
click at [672, 395] on select "dates dating date dated" at bounding box center [653, 394] width 71 height 17
select select "dated"
click at [618, 386] on select "dates dating date dated" at bounding box center [653, 394] width 71 height 17
click at [268, 432] on select "which then however as" at bounding box center [243, 437] width 71 height 17
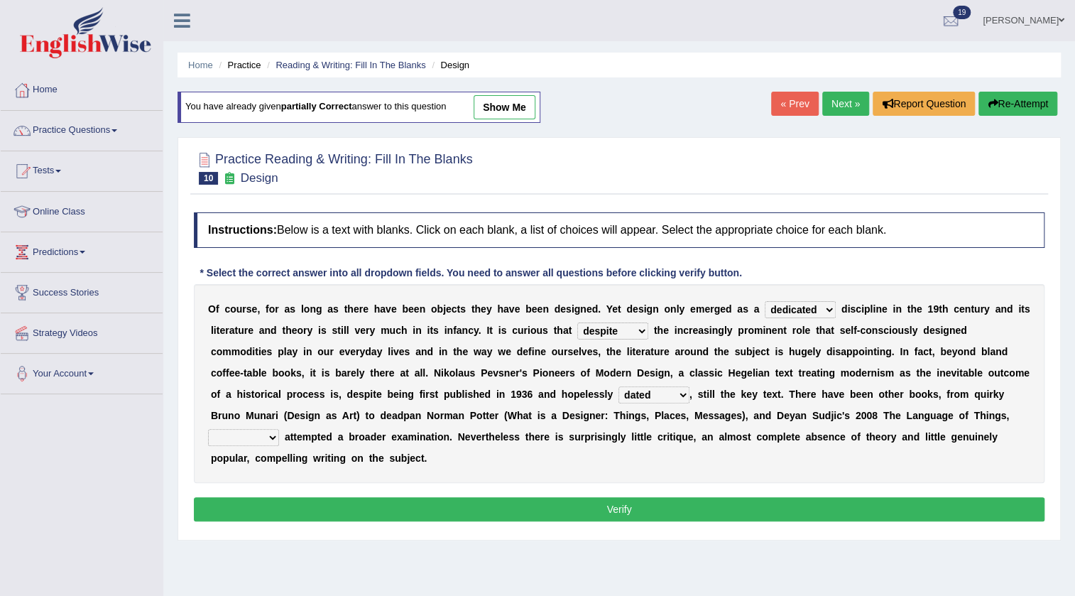
select select "which"
click at [208, 429] on select "which then however as" at bounding box center [243, 437] width 71 height 17
click at [283, 505] on button "Verify" at bounding box center [619, 509] width 850 height 24
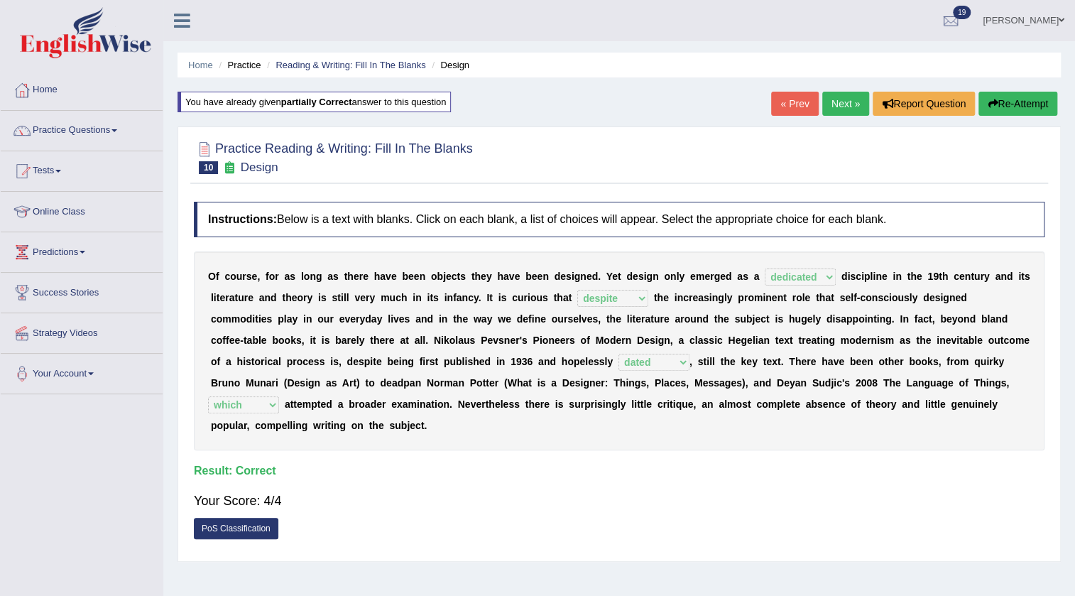
click at [237, 531] on link "PoS Classification" at bounding box center [236, 528] width 84 height 21
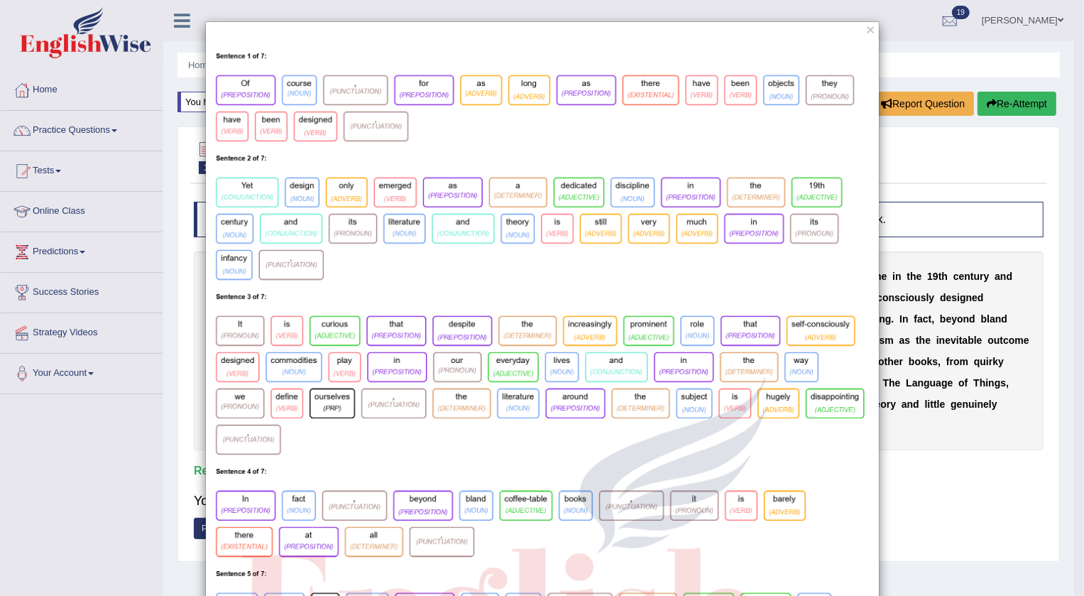
click at [170, 552] on div "×" at bounding box center [542, 566] width 1084 height 1090
click at [59, 466] on div "×" at bounding box center [542, 566] width 1084 height 1090
click at [866, 28] on button "×" at bounding box center [870, 29] width 9 height 15
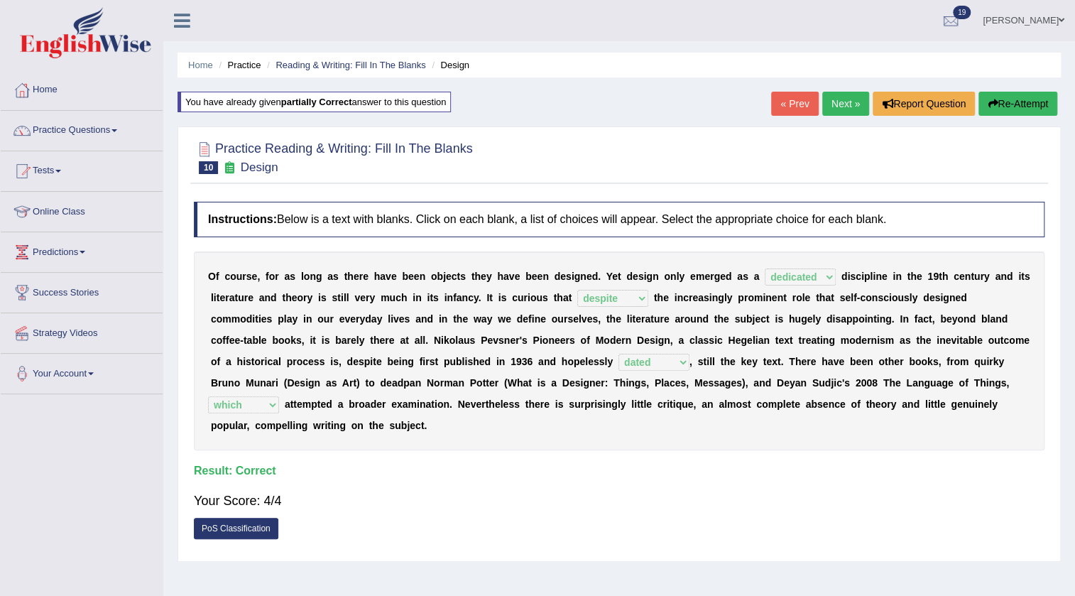
click at [256, 532] on link "PoS Classification" at bounding box center [236, 528] width 84 height 21
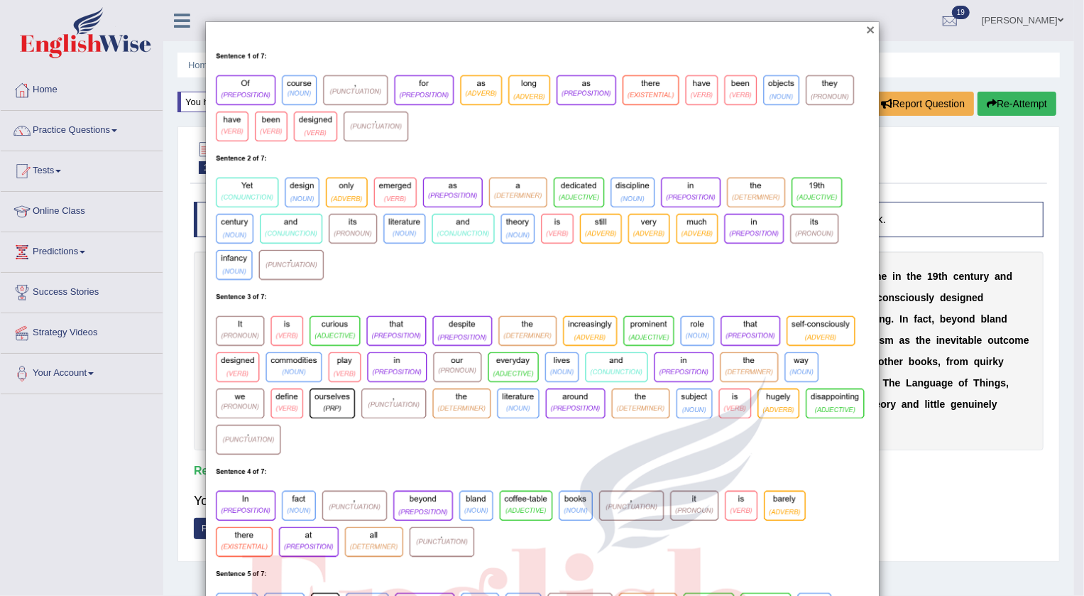
click at [866, 35] on button "×" at bounding box center [870, 29] width 9 height 15
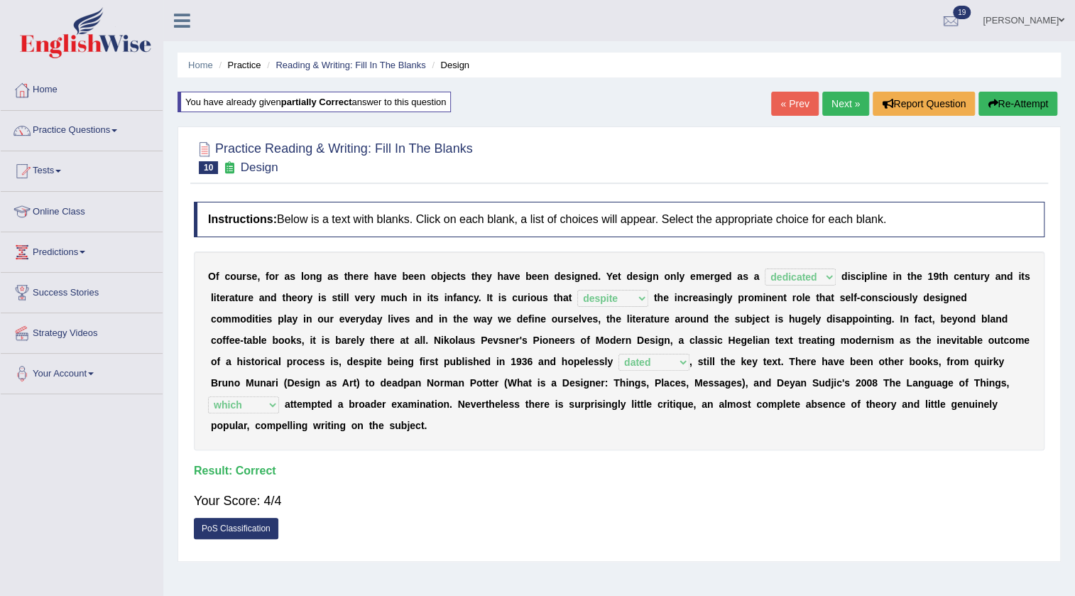
click at [828, 109] on link "Next »" at bounding box center [845, 104] width 47 height 24
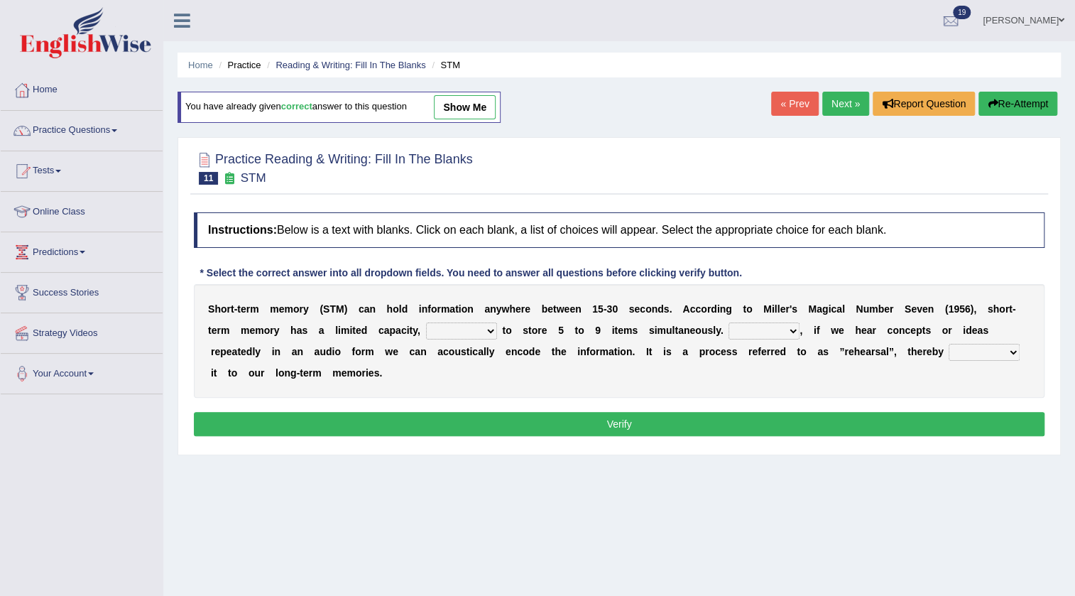
click at [489, 329] on select "being able is able be able unable" at bounding box center [461, 330] width 71 height 17
select select "is able"
click at [426, 322] on select "being able is able be able unable" at bounding box center [461, 330] width 71 height 17
click at [771, 329] on select "However So Moreover Therefore" at bounding box center [763, 330] width 71 height 17
select select "So"
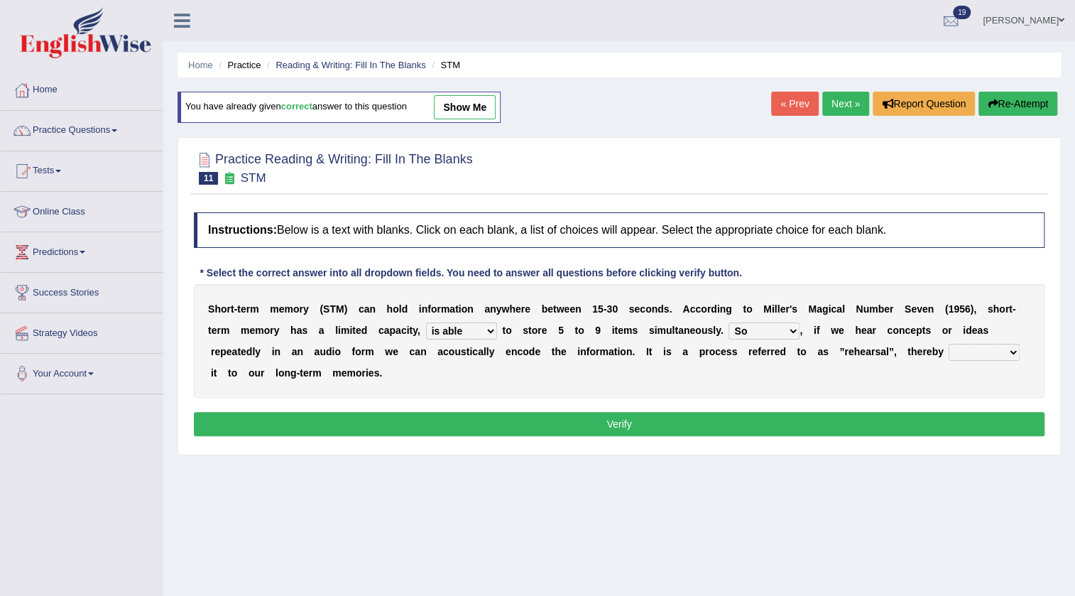
click at [728, 322] on select "However So Moreover Therefore" at bounding box center [763, 330] width 71 height 17
click at [981, 349] on select "commit commits commiting commited" at bounding box center [983, 352] width 71 height 17
select select "commits"
click at [948, 344] on select "commit commits commiting commited" at bounding box center [983, 352] width 71 height 17
click at [890, 431] on button "Verify" at bounding box center [619, 424] width 850 height 24
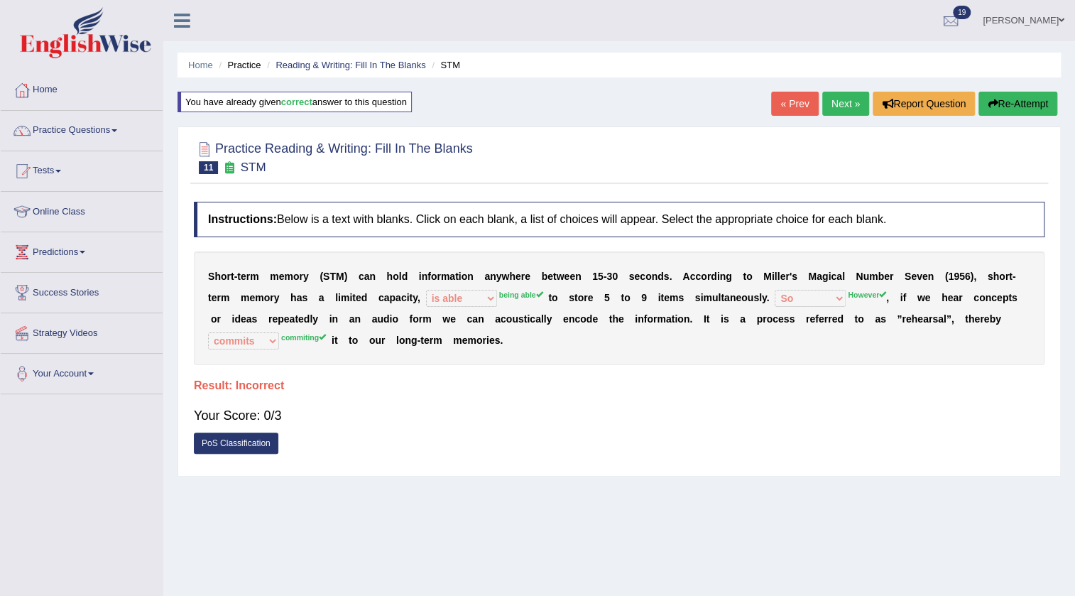
click at [826, 102] on link "Next »" at bounding box center [845, 104] width 47 height 24
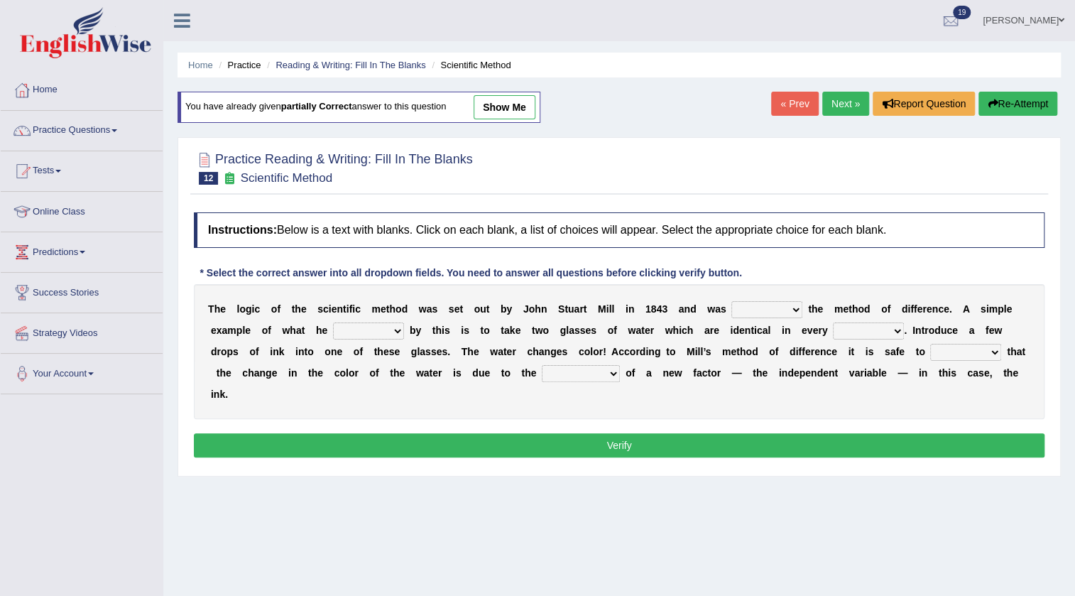
click at [785, 106] on link "« Prev" at bounding box center [794, 104] width 47 height 24
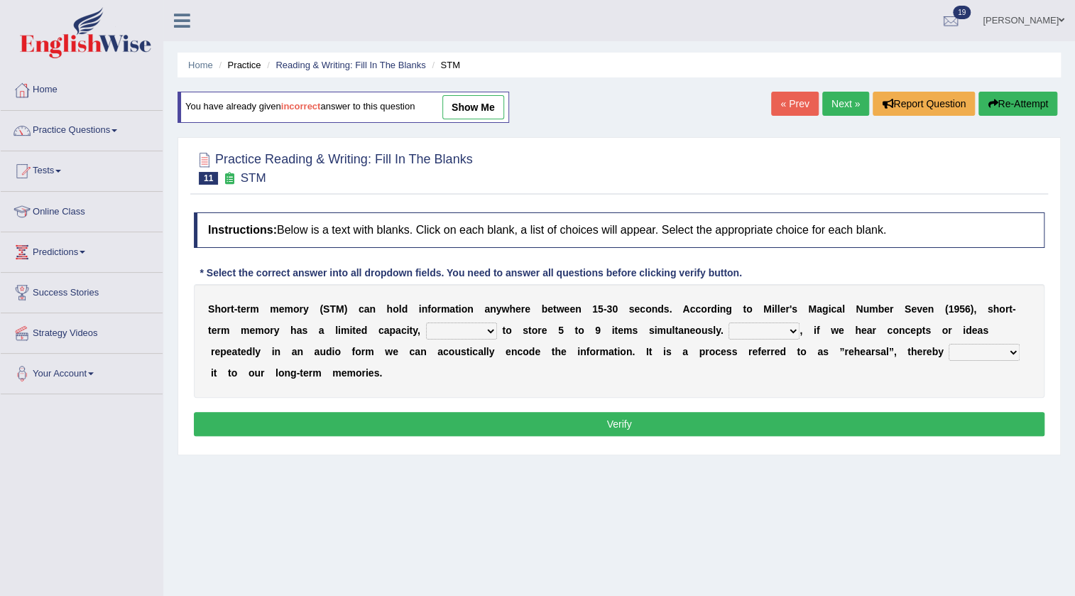
click at [472, 100] on link "show me" at bounding box center [473, 107] width 62 height 24
select select "is able"
select select "So"
select select "commits"
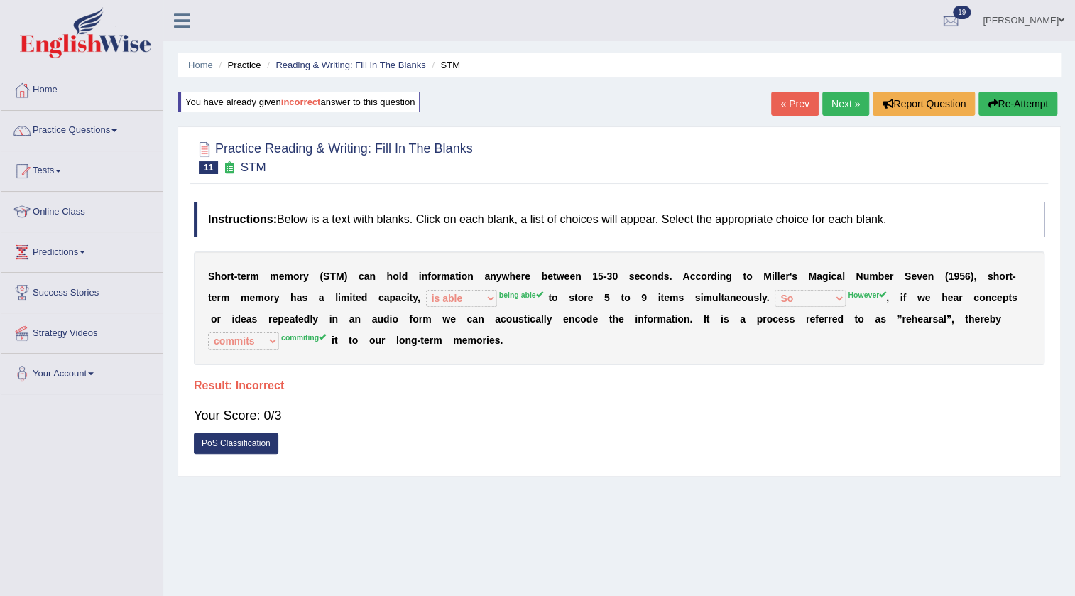
click at [1027, 99] on button "Re-Attempt" at bounding box center [1017, 104] width 79 height 24
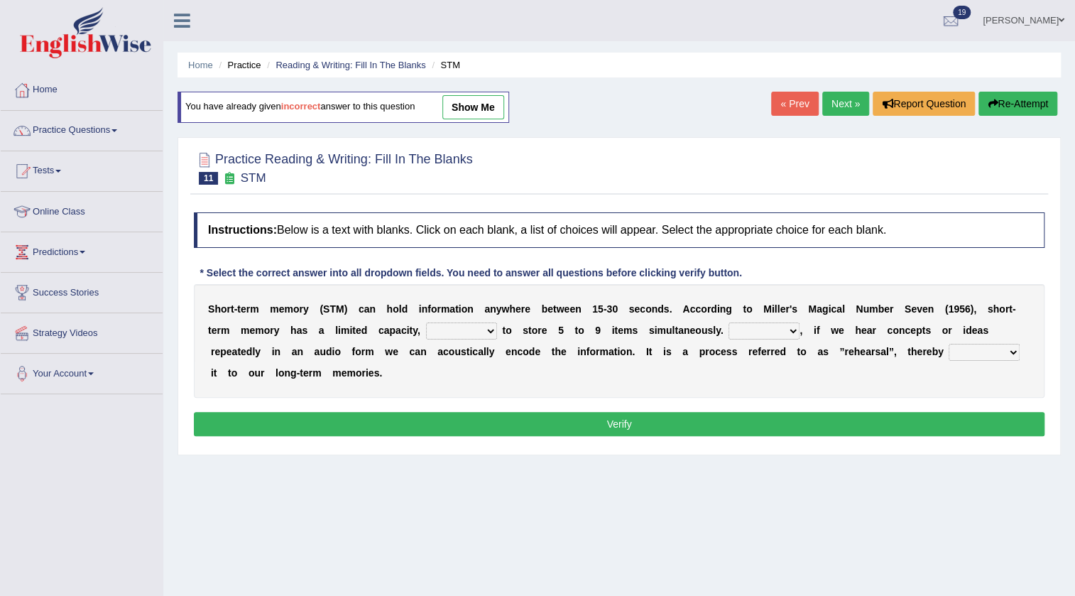
click at [836, 98] on link "Next »" at bounding box center [845, 104] width 47 height 24
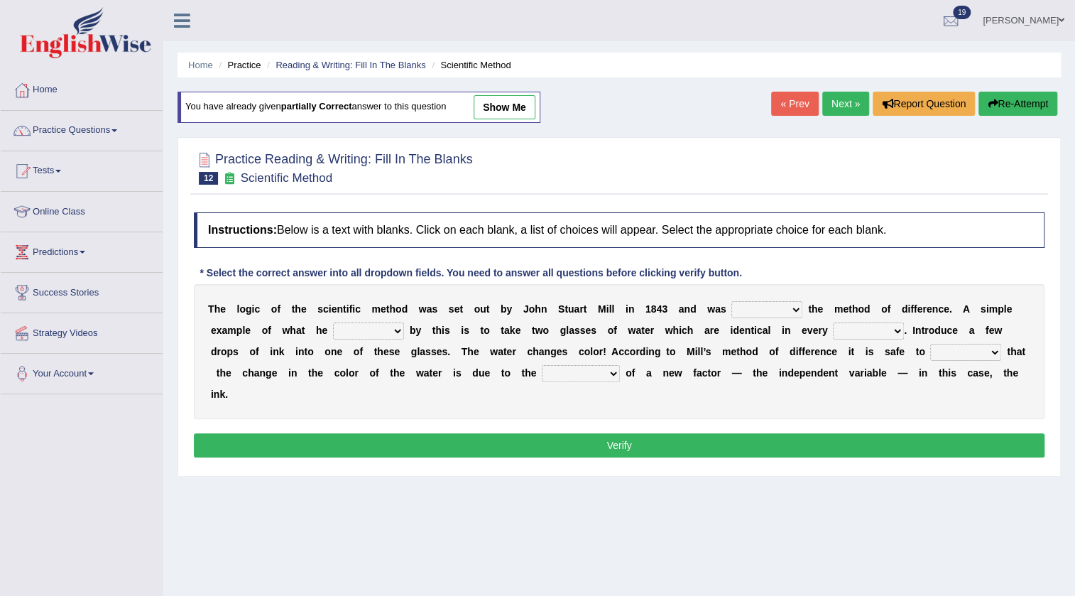
click at [836, 98] on link "Next »" at bounding box center [845, 104] width 47 height 24
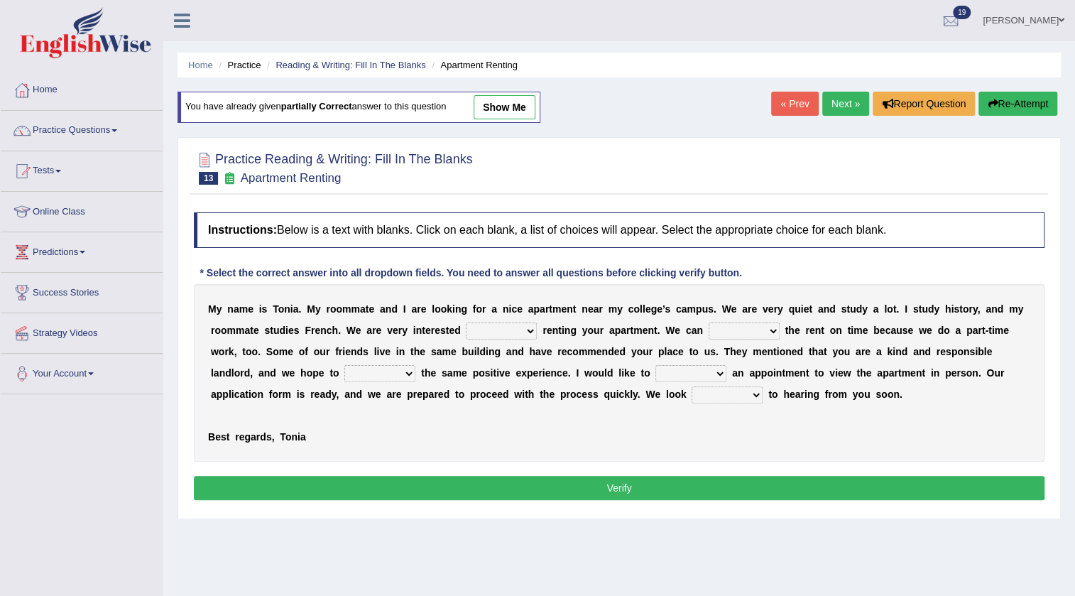
click at [836, 98] on link "Next »" at bounding box center [845, 104] width 47 height 24
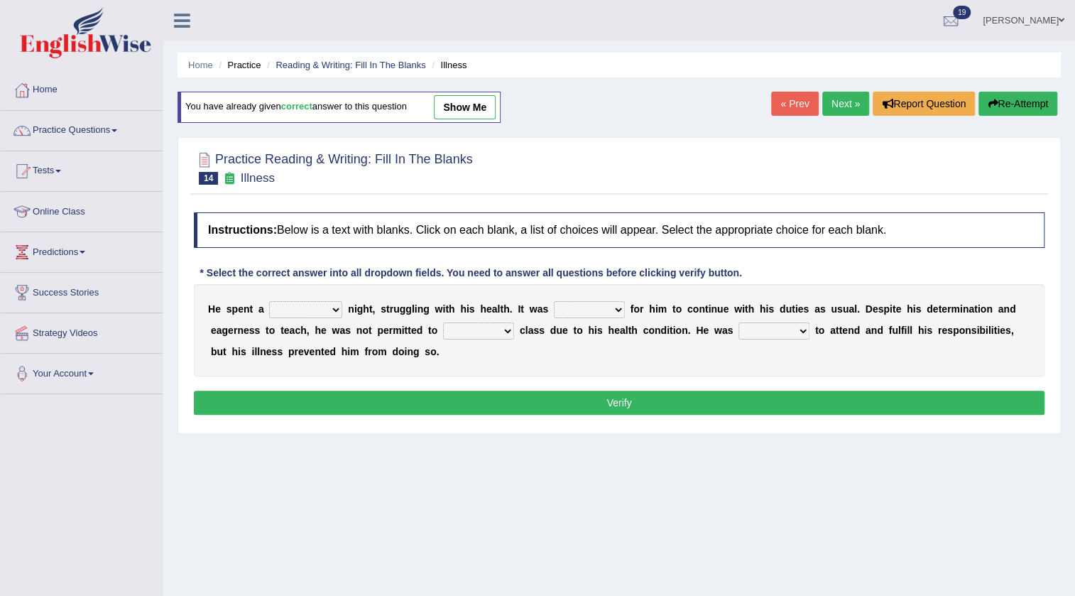
click at [836, 98] on link "Next »" at bounding box center [845, 104] width 47 height 24
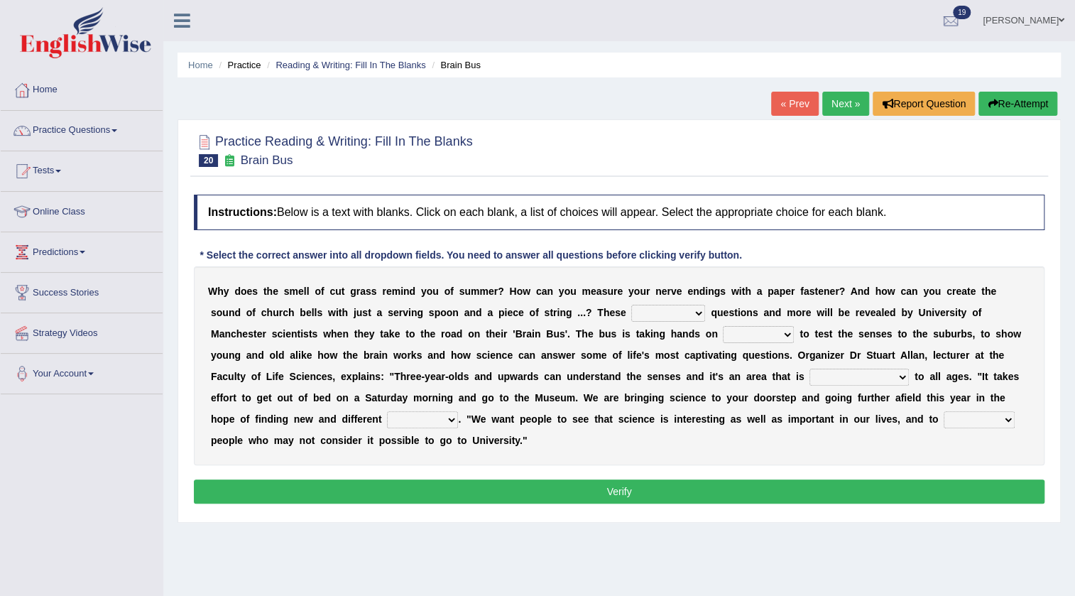
click at [682, 316] on select "fascinating unattended gratuitous underlying" at bounding box center [668, 313] width 74 height 17
select select "fascinating"
click at [631, 305] on select "fascinating unattended gratuitous underlying" at bounding box center [668, 313] width 74 height 17
click at [776, 333] on select "activities mages facets revenues" at bounding box center [758, 334] width 71 height 17
select select "activities"
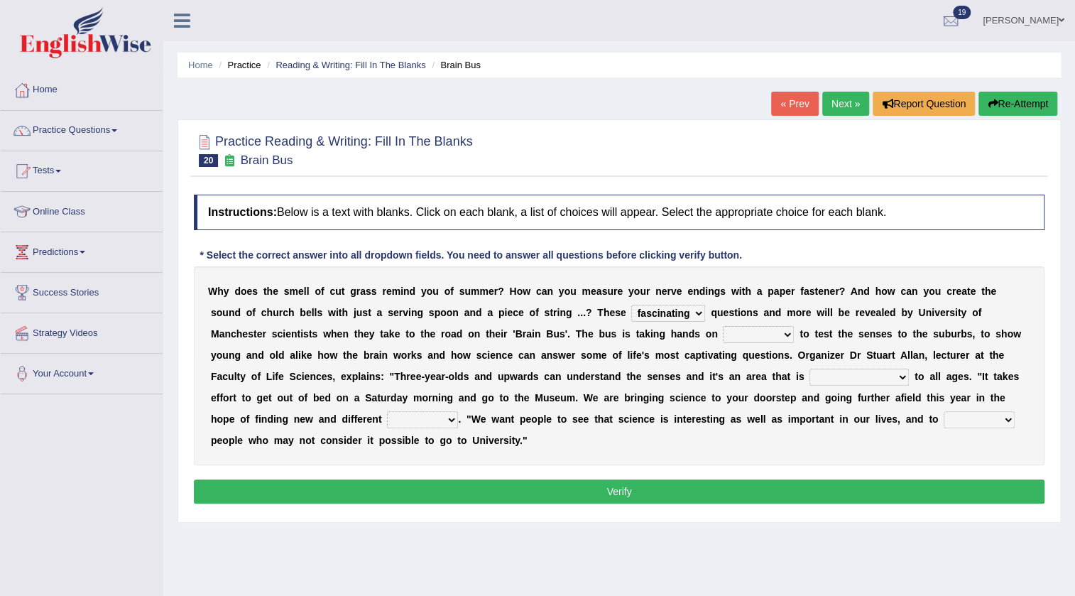
click at [723, 326] on select "activities mages facets revenues" at bounding box center [758, 334] width 71 height 17
click at [862, 376] on select "misleading disproportionate intriguing proximal" at bounding box center [858, 376] width 99 height 17
select select "proximal"
click at [809, 368] on select "misleading disproportionate intriguing proximal" at bounding box center [858, 376] width 99 height 17
click at [437, 415] on select "groups mobs auditors audiences" at bounding box center [422, 419] width 71 height 17
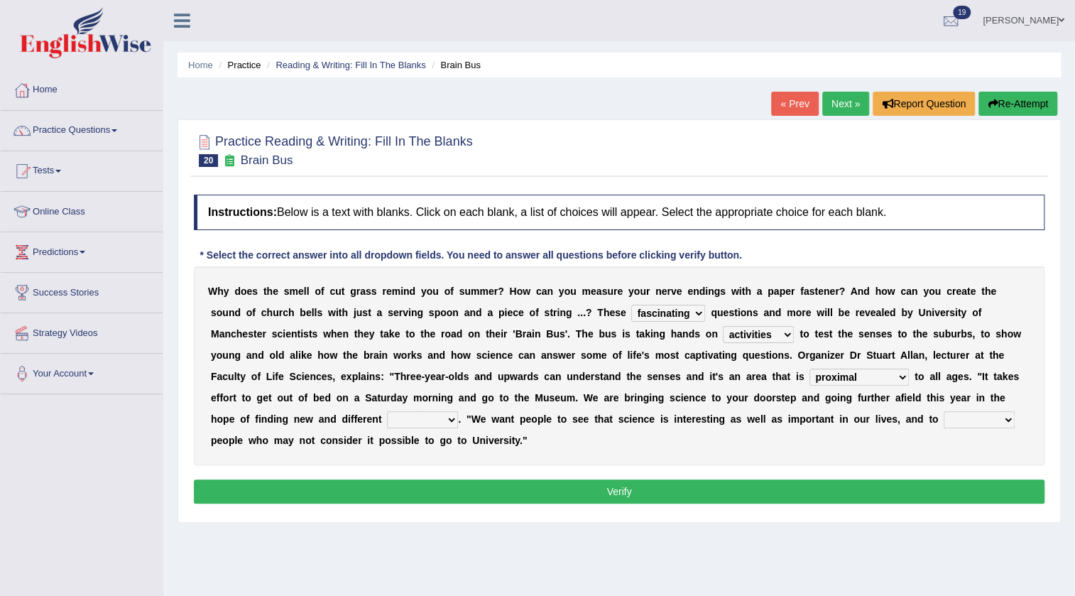
select select "audiences"
click at [387, 411] on select "groups mobs auditors audiences" at bounding box center [422, 419] width 71 height 17
click at [443, 488] on button "Verify" at bounding box center [619, 491] width 850 height 24
click at [954, 417] on select "force plead credit encourage" at bounding box center [978, 419] width 71 height 17
select select "encourage"
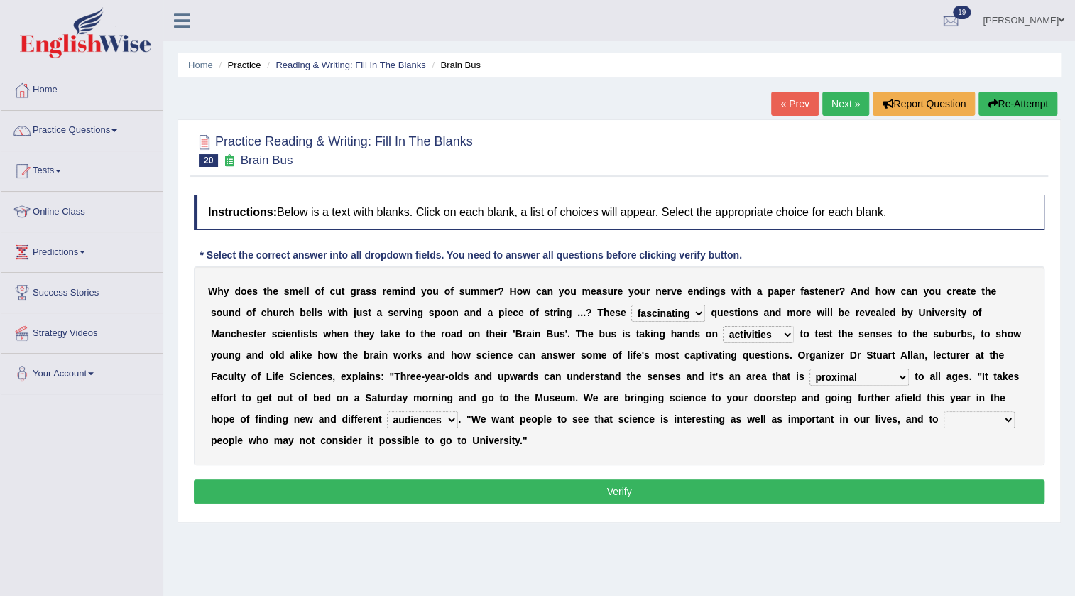
click at [943, 411] on select "force plead credit encourage" at bounding box center [978, 419] width 71 height 17
click at [424, 422] on select "groups mobs auditors audiences" at bounding box center [422, 419] width 71 height 17
click at [563, 481] on button "Verify" at bounding box center [619, 491] width 850 height 24
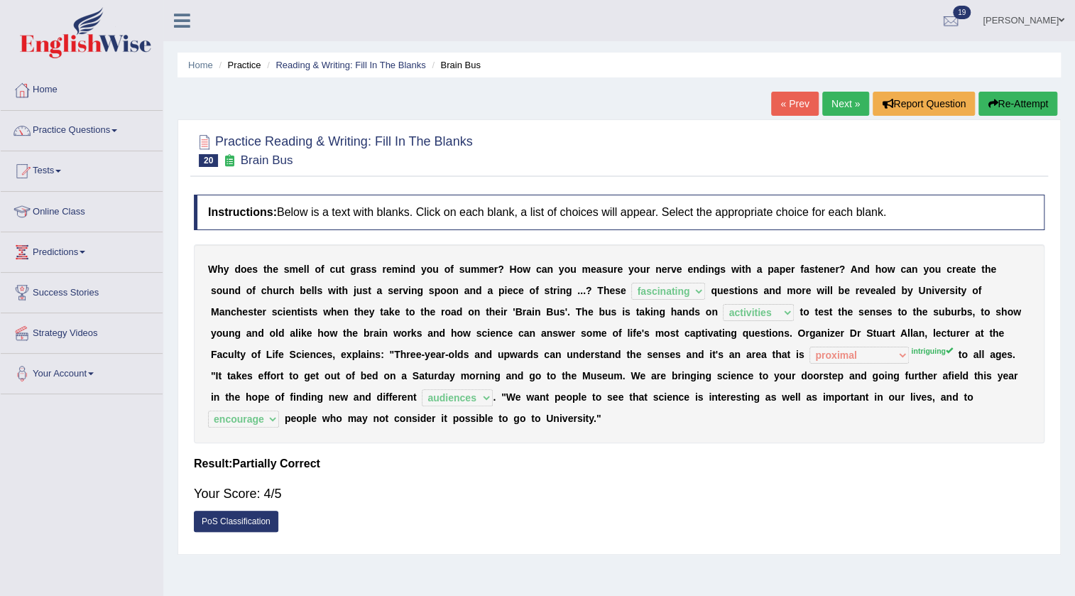
click at [828, 99] on link "Next »" at bounding box center [845, 104] width 47 height 24
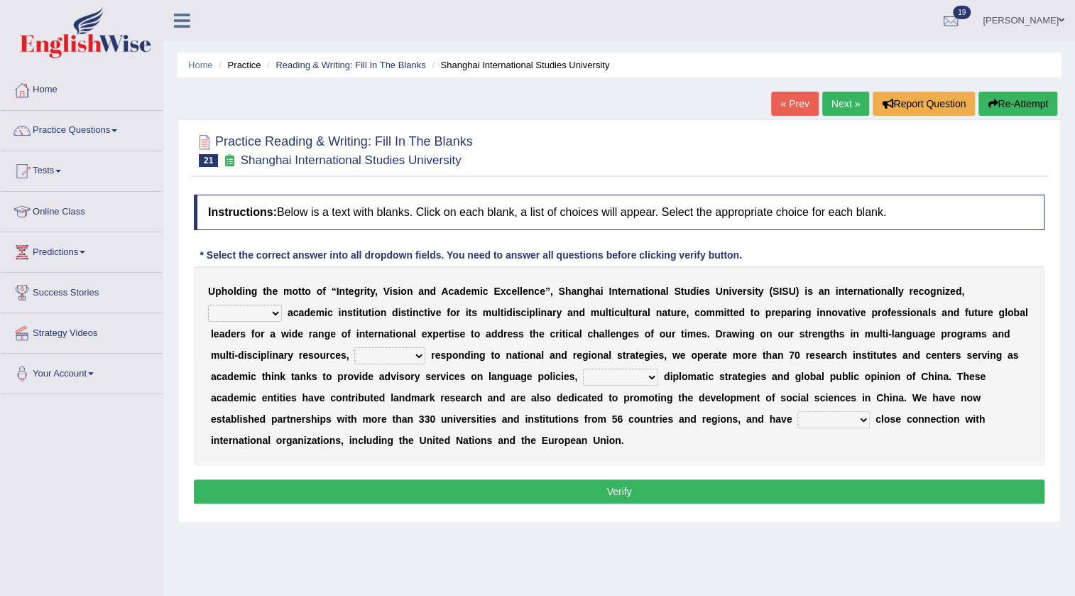
click at [273, 312] on select "universal amiable dishonest prestigious" at bounding box center [245, 313] width 74 height 17
select select "prestigious"
click at [208, 305] on select "universal amiable dishonest prestigious" at bounding box center [245, 313] width 74 height 17
click at [403, 356] on select "of as with while" at bounding box center [389, 355] width 71 height 17
select select "of"
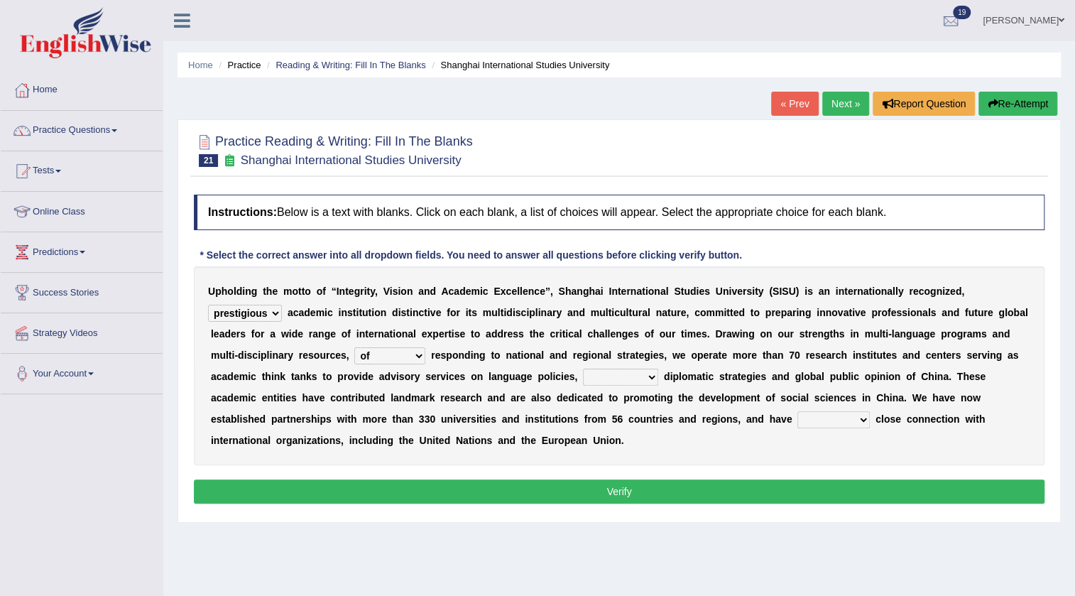
click at [354, 347] on select "of as with while" at bounding box center [389, 355] width 71 height 17
click at [633, 374] on select "city's country's university's province's" at bounding box center [620, 376] width 75 height 17
select select "university's"
click at [583, 368] on select "city's country's university's province's" at bounding box center [620, 376] width 75 height 17
click at [841, 416] on select "maintained disarmed displaced revised" at bounding box center [833, 419] width 72 height 17
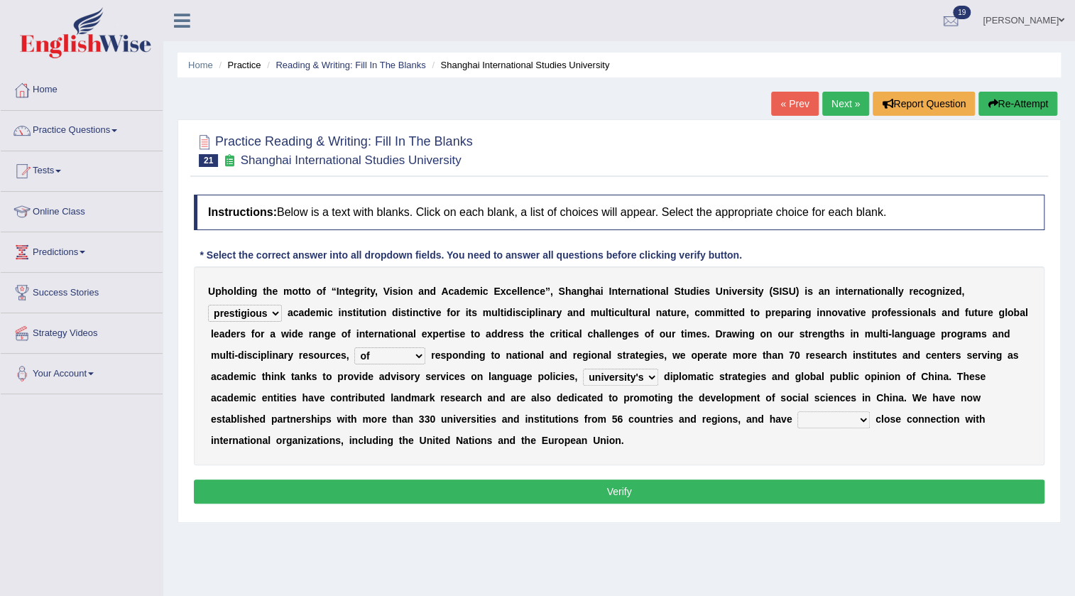
select select "maintained"
click at [797, 411] on select "maintained disarmed displaced revised" at bounding box center [833, 419] width 72 height 17
click at [699, 498] on button "Verify" at bounding box center [619, 491] width 850 height 24
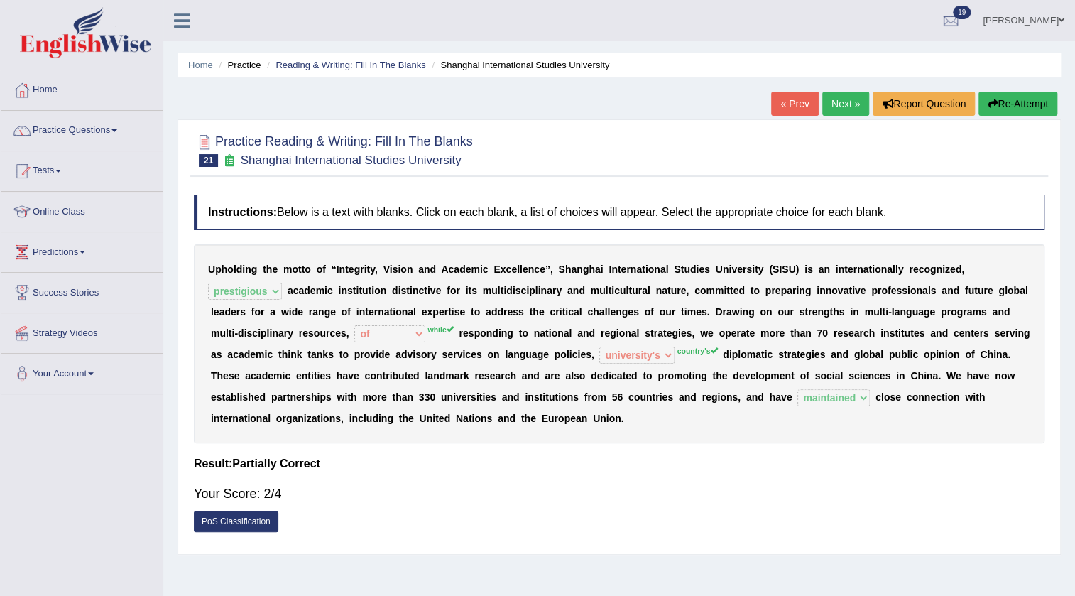
click at [852, 102] on link "Next »" at bounding box center [845, 104] width 47 height 24
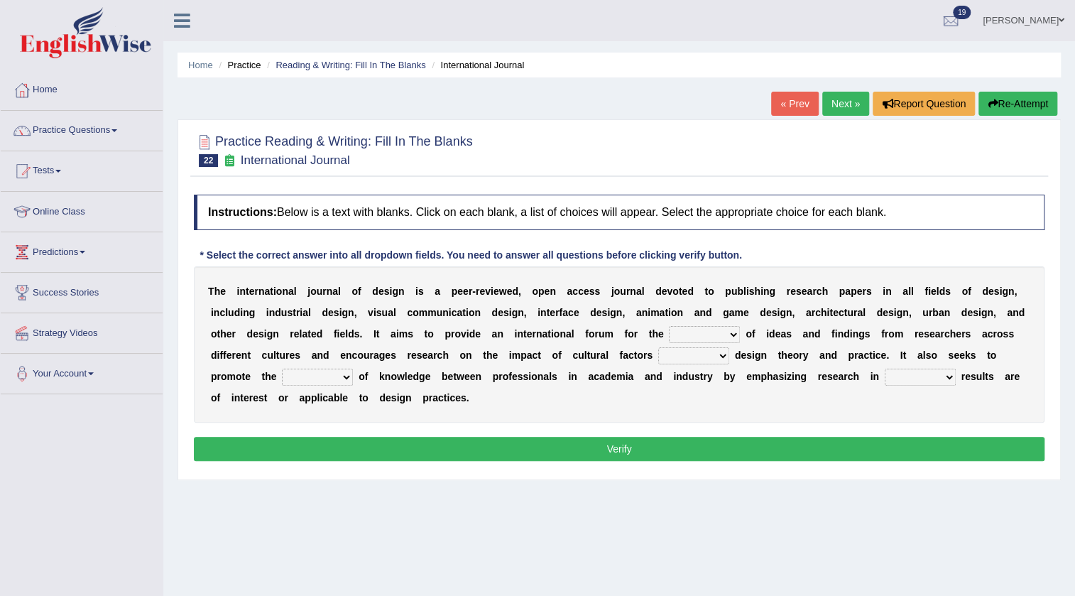
click at [731, 329] on select "infliction change exchange occurence" at bounding box center [704, 334] width 71 height 17
select select "change"
click at [674, 326] on select "infliction change exchange occurence" at bounding box center [704, 334] width 71 height 17
click at [699, 355] on select "on without inside at" at bounding box center [693, 355] width 71 height 17
select select "on"
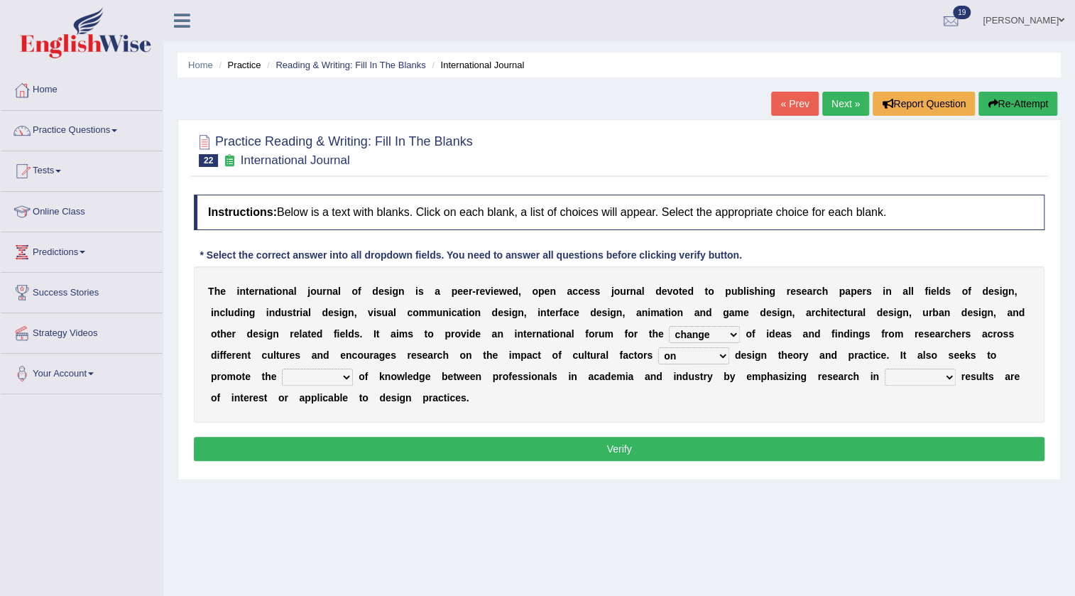
click at [658, 347] on select "on without inside at" at bounding box center [693, 355] width 71 height 17
click at [328, 375] on select "overlap transplant transfer estimation" at bounding box center [317, 376] width 71 height 17
select select "overlap"
click at [282, 368] on select "overlap transplant transfer estimation" at bounding box center [317, 376] width 71 height 17
click at [924, 377] on select "the which that what" at bounding box center [920, 376] width 71 height 17
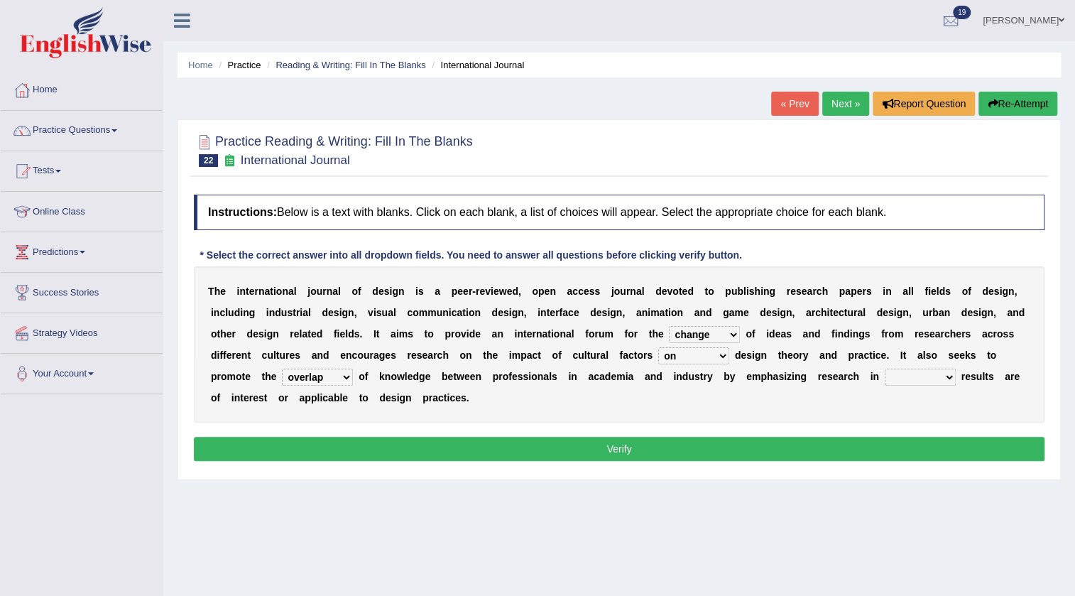
select select "which"
click at [885, 368] on select "the which that what" at bounding box center [920, 376] width 71 height 17
click at [853, 447] on button "Verify" at bounding box center [619, 449] width 850 height 24
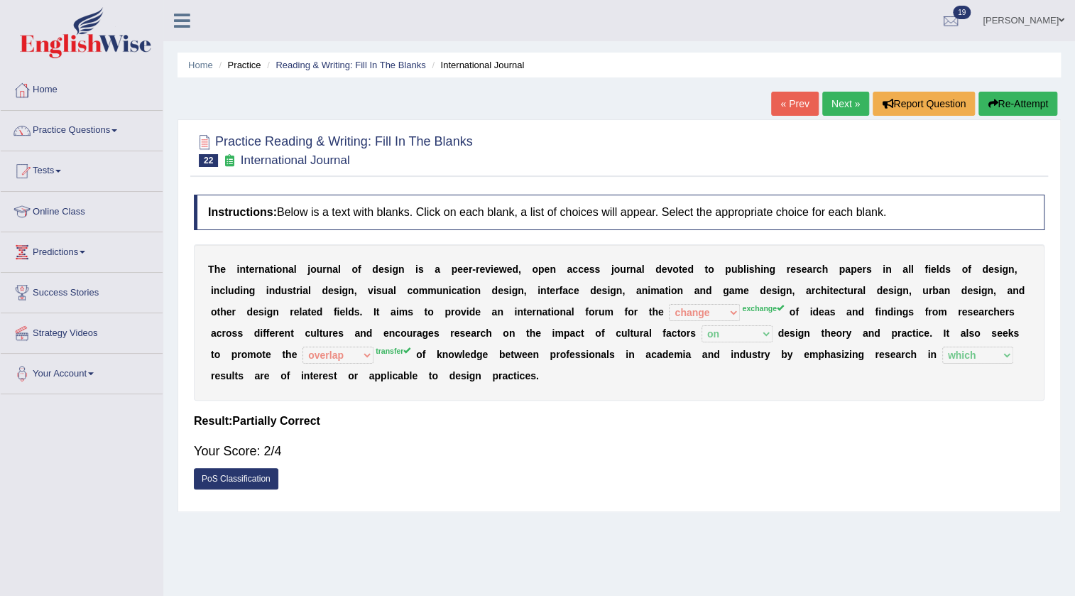
click at [837, 106] on link "Next »" at bounding box center [845, 104] width 47 height 24
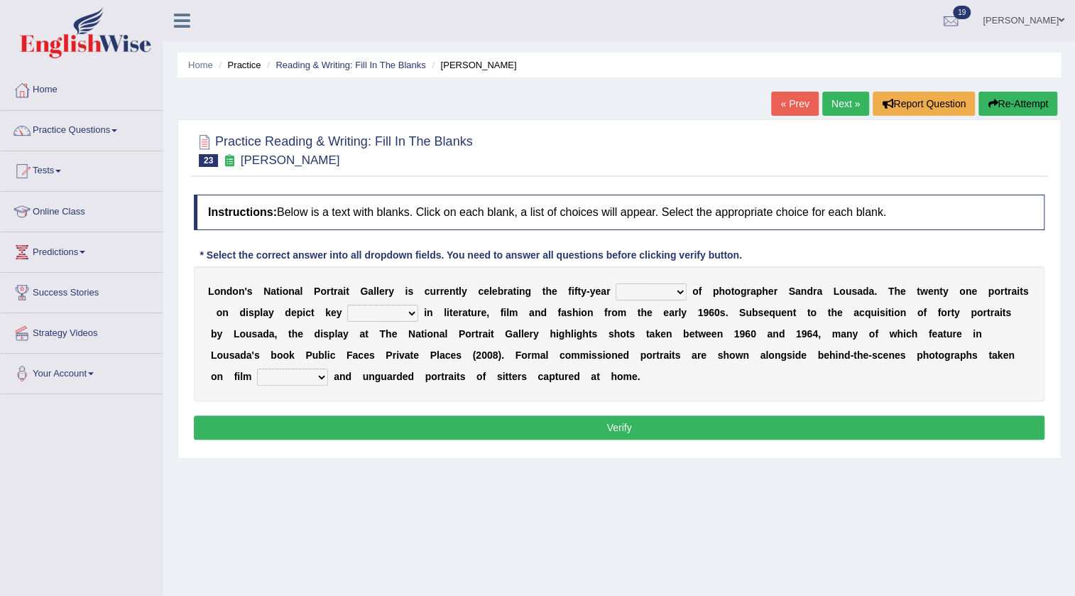
click at [674, 295] on select "invitation promotion training career" at bounding box center [651, 291] width 71 height 17
select select "career"
click at [616, 283] on select "invitation promotion training career" at bounding box center [651, 291] width 71 height 17
click at [392, 312] on select "figures gadgets fashions genres" at bounding box center [382, 313] width 71 height 17
select select "figures"
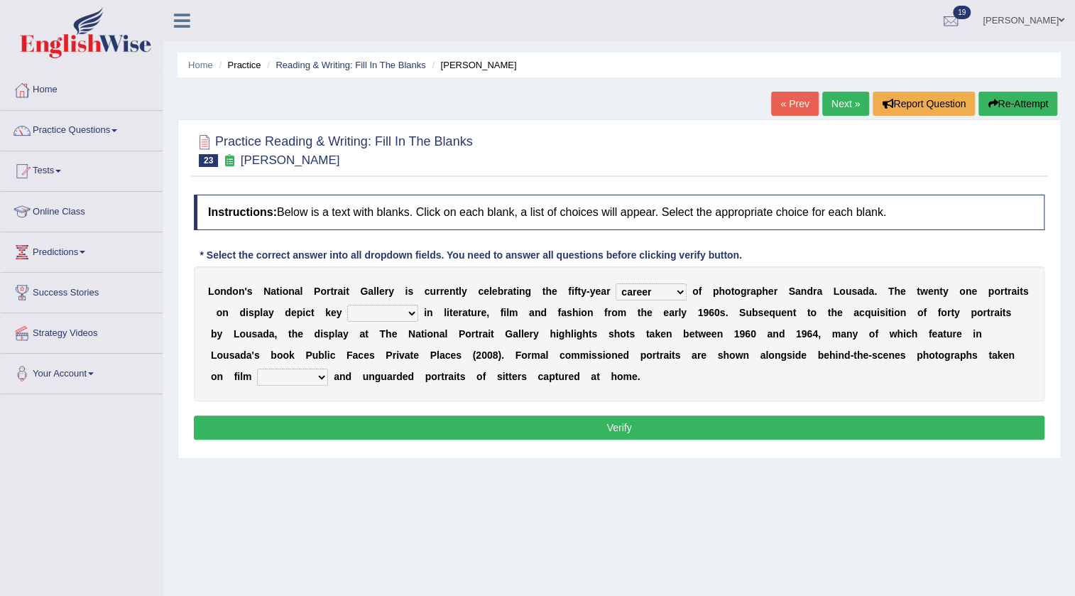
click at [347, 305] on select "figures gadgets fashions genres" at bounding box center [382, 313] width 71 height 17
click at [307, 374] on select "gists sets tickets aisles" at bounding box center [292, 376] width 71 height 17
select select "sets"
click at [257, 368] on select "gists sets tickets aisles" at bounding box center [292, 376] width 71 height 17
click at [303, 424] on button "Verify" at bounding box center [619, 427] width 850 height 24
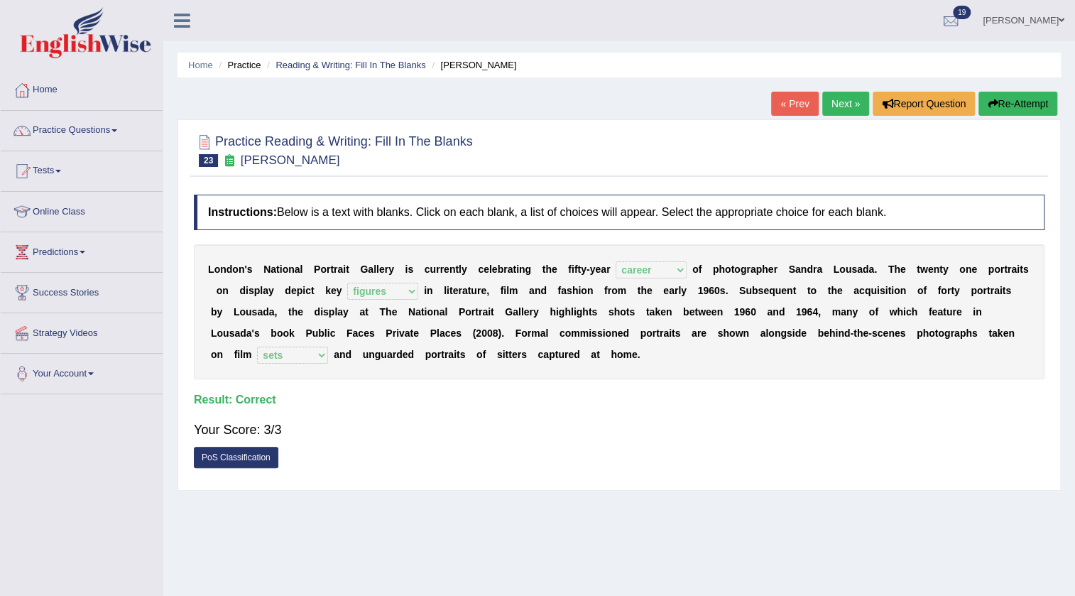
click at [841, 108] on link "Next »" at bounding box center [845, 104] width 47 height 24
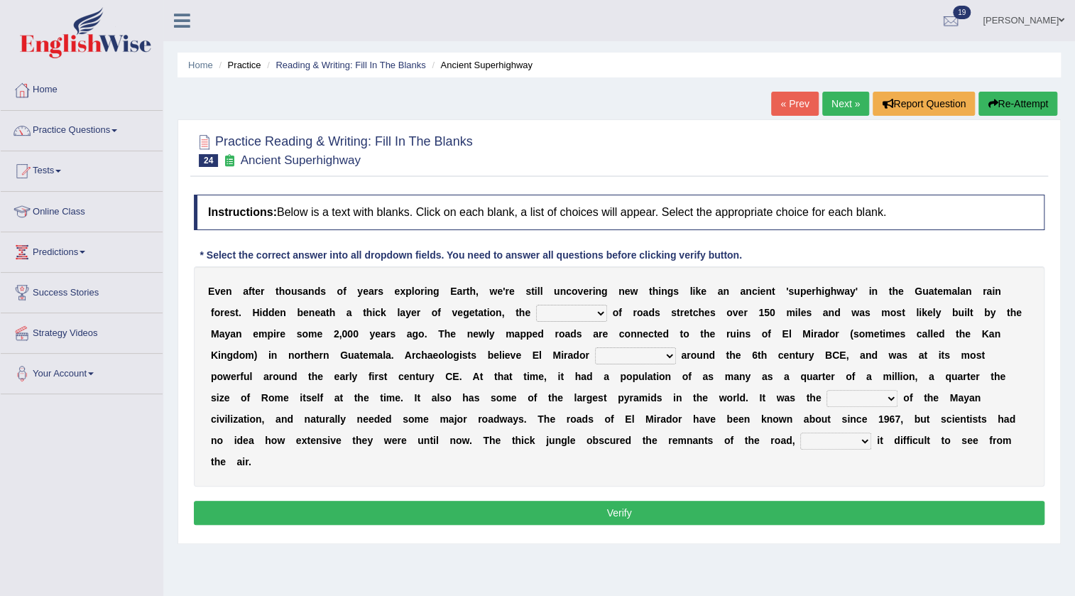
click at [597, 314] on select "network surface interface width" at bounding box center [571, 313] width 71 height 17
select select "width"
click at [536, 305] on select "network surface interface width" at bounding box center [571, 313] width 71 height 17
click at [651, 354] on select "has founded founded was founded was found" at bounding box center [635, 355] width 81 height 17
select select "was found"
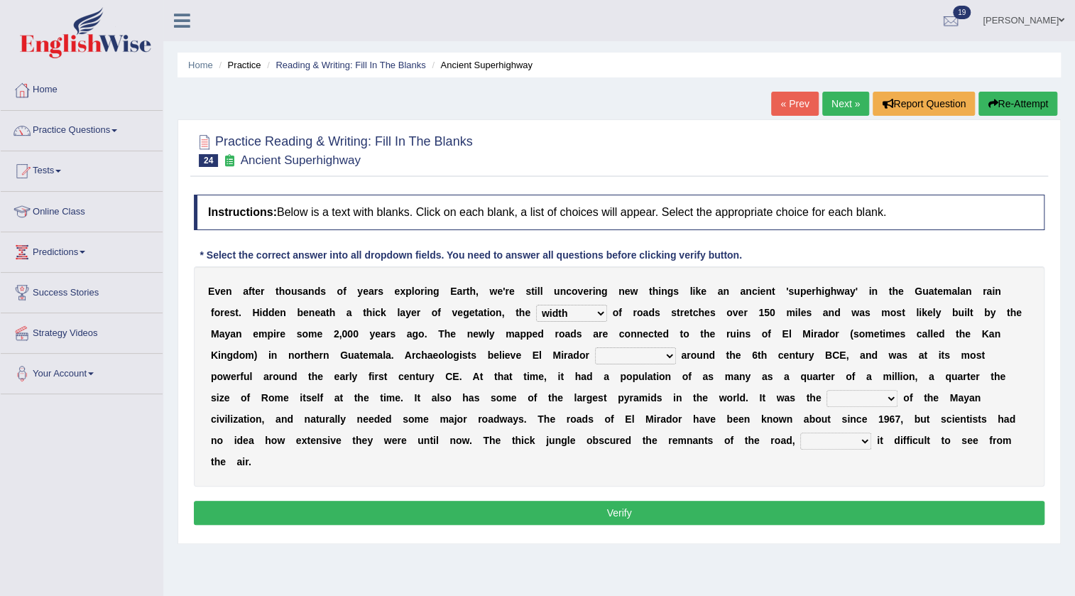
click at [595, 347] on select "has founded founded was founded was found" at bounding box center [635, 355] width 81 height 17
click at [870, 398] on select "volume heart column facet" at bounding box center [861, 398] width 71 height 17
select select "volume"
click at [826, 390] on select "volume heart column facet" at bounding box center [861, 398] width 71 height 17
click at [854, 439] on select "makes making make made" at bounding box center [835, 440] width 71 height 17
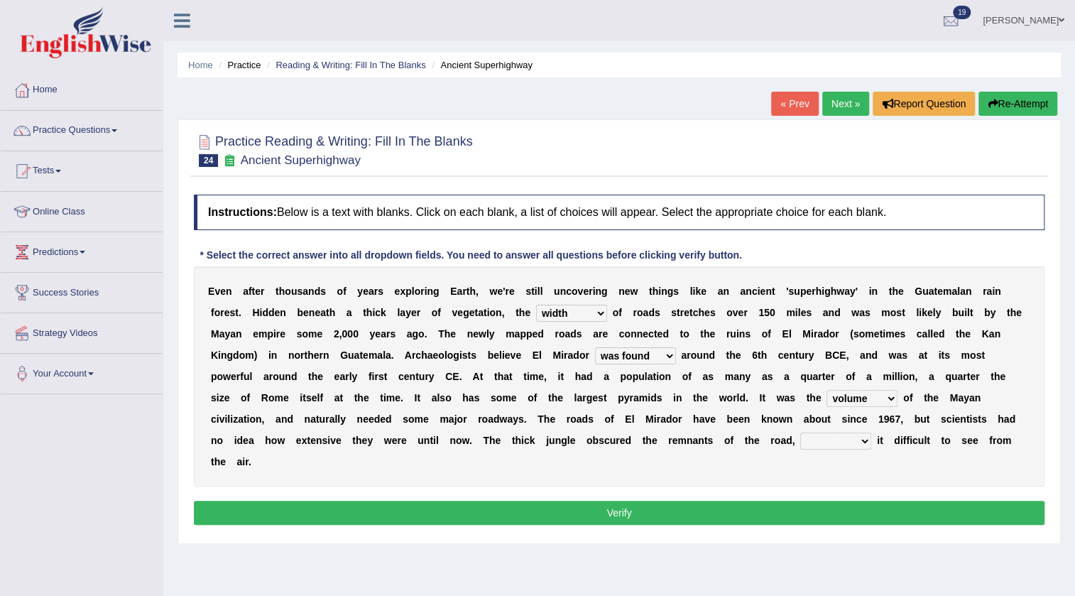
select select "making"
click at [800, 432] on select "makes making make made" at bounding box center [835, 440] width 71 height 17
click at [765, 510] on button "Verify" at bounding box center [619, 513] width 850 height 24
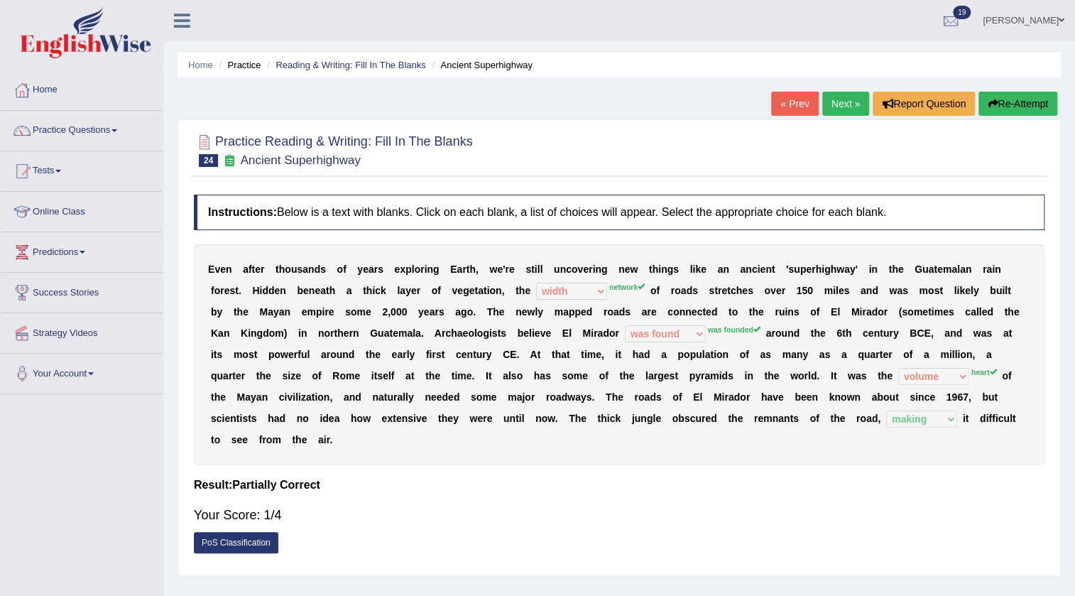
click at [845, 99] on link "Next »" at bounding box center [845, 104] width 47 height 24
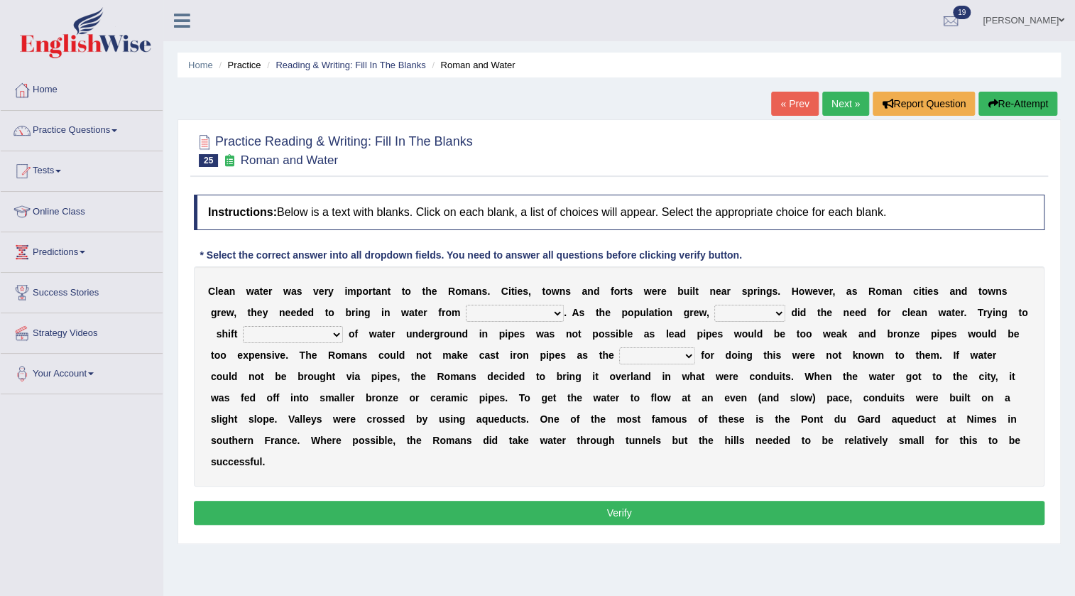
click at [529, 313] on select "further afield these origins different parts specific sources" at bounding box center [515, 313] width 98 height 17
click at [466, 305] on select "further afield these origins different parts specific sources" at bounding box center [515, 313] width 98 height 17
click at [547, 312] on select "further afield these origins different parts specific sources" at bounding box center [515, 313] width 98 height 17
select select "different parts"
click at [466, 305] on select "further afield these origins different parts specific sources" at bounding box center [515, 313] width 98 height 17
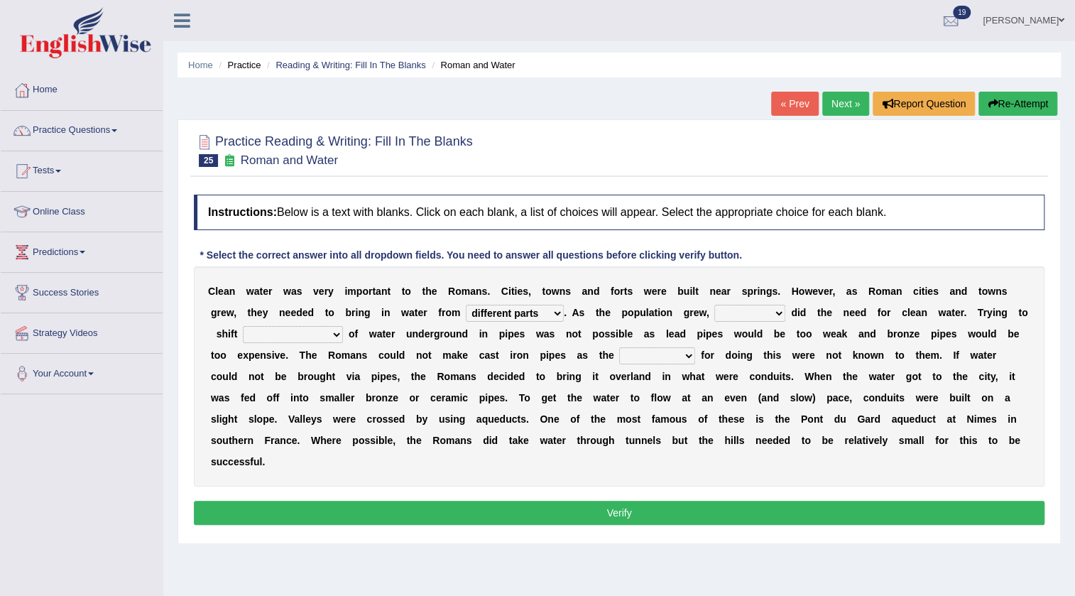
click at [736, 314] on select "as well so how thus" at bounding box center [749, 313] width 71 height 17
select select "how"
click at [714, 305] on select "as well so how thus" at bounding box center [749, 313] width 71 height 17
click at [322, 330] on select "few loads improper intakes relative levels large volumes" at bounding box center [293, 334] width 100 height 17
select select "large volumes"
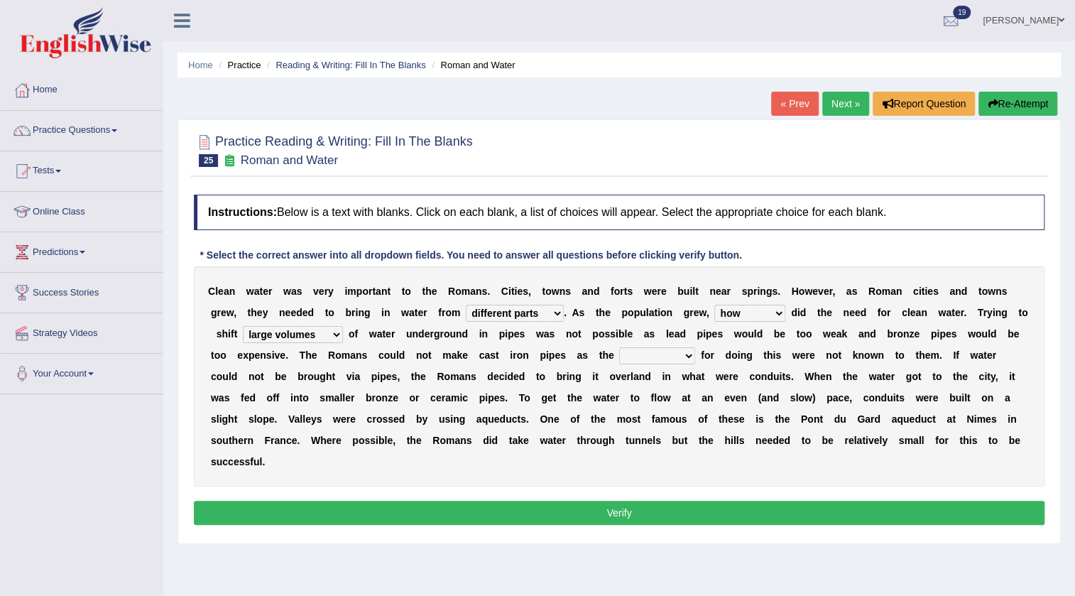
click at [243, 326] on select "few loads improper intakes relative levels large volumes" at bounding box center [293, 334] width 100 height 17
click at [674, 354] on select "spans scales proportions techniques" at bounding box center [657, 355] width 76 height 17
select select "techniques"
click at [619, 347] on select "spans scales proportions techniques" at bounding box center [657, 355] width 76 height 17
click at [556, 505] on button "Verify" at bounding box center [619, 513] width 850 height 24
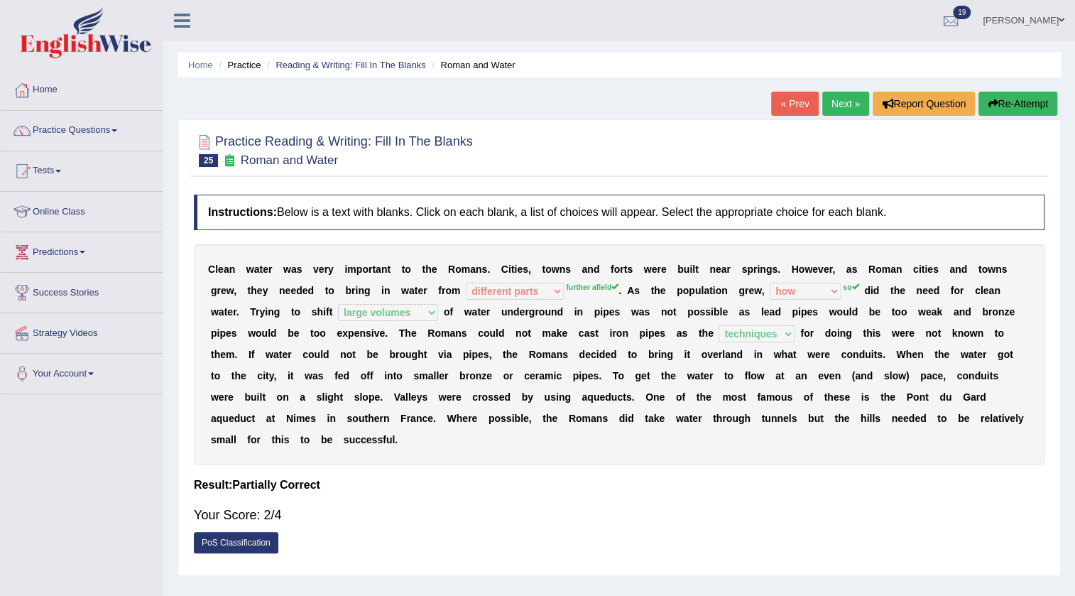
click at [1061, 22] on span at bounding box center [1062, 20] width 6 height 9
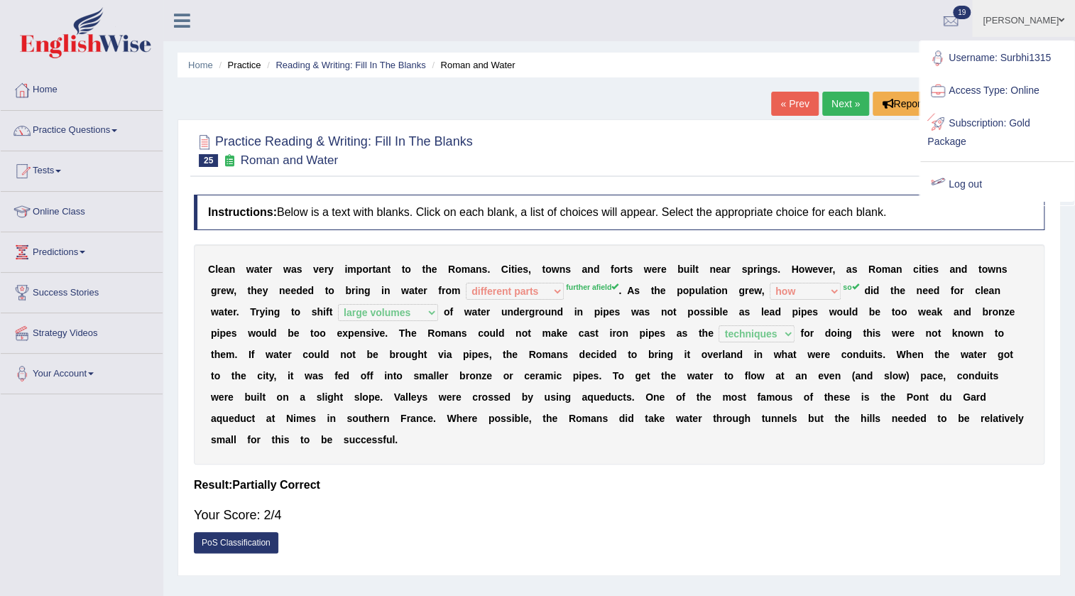
click at [976, 185] on link "Log out" at bounding box center [996, 184] width 153 height 33
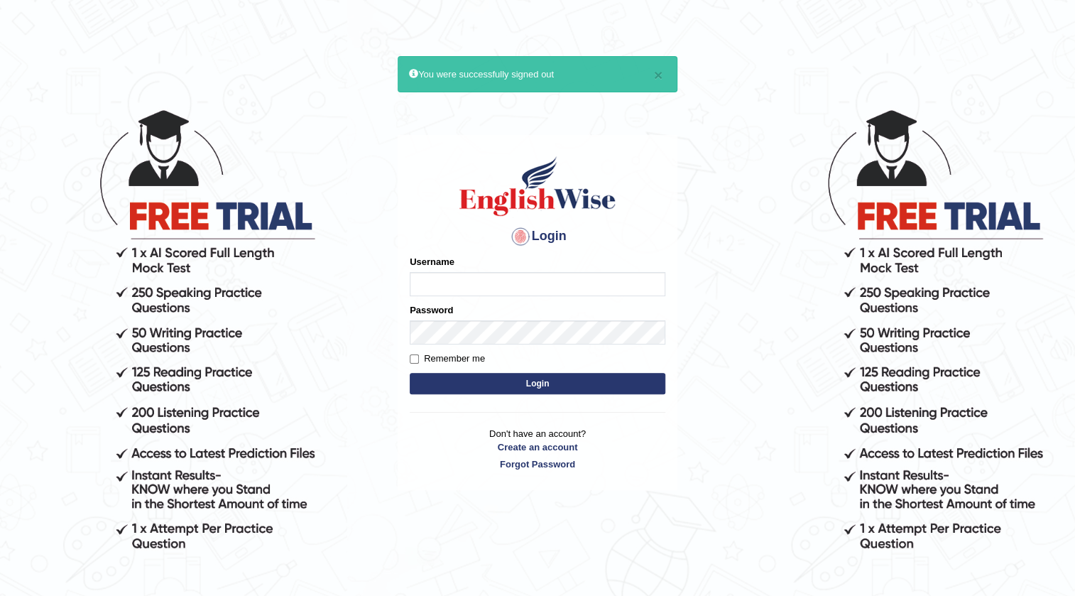
type input "surbhi1315"
click at [573, 385] on button "Login" at bounding box center [538, 383] width 256 height 21
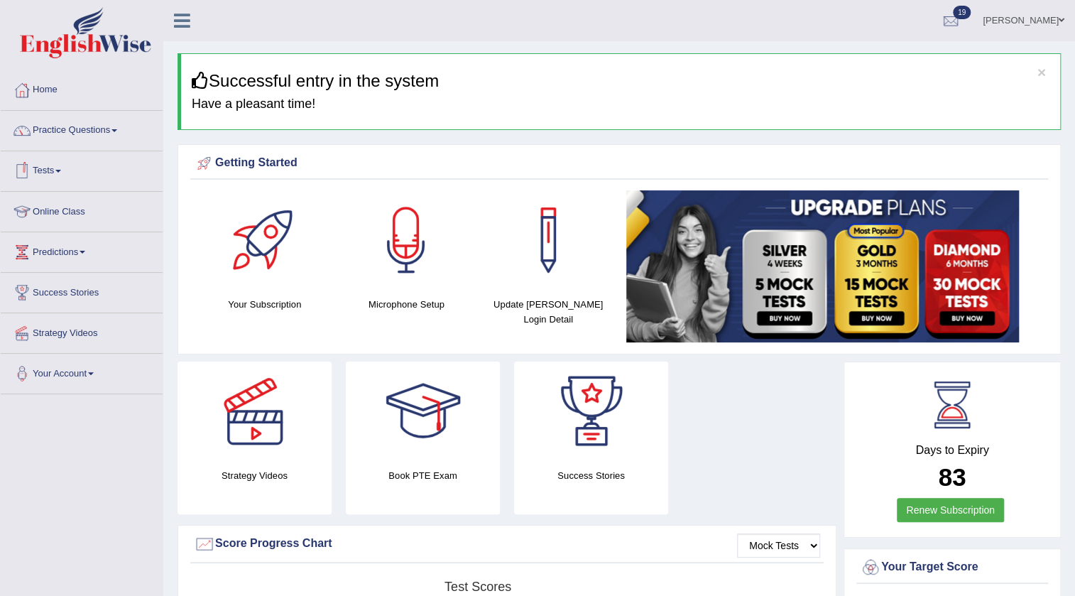
click at [59, 169] on link "Tests" at bounding box center [82, 168] width 162 height 35
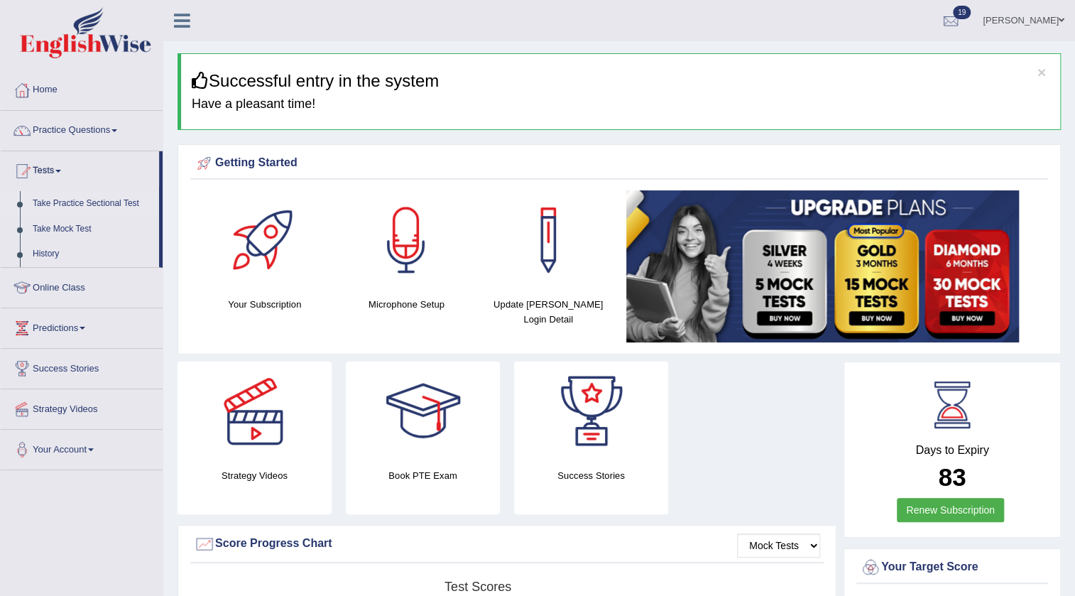
click at [64, 203] on link "Take Practice Sectional Test" at bounding box center [92, 204] width 133 height 26
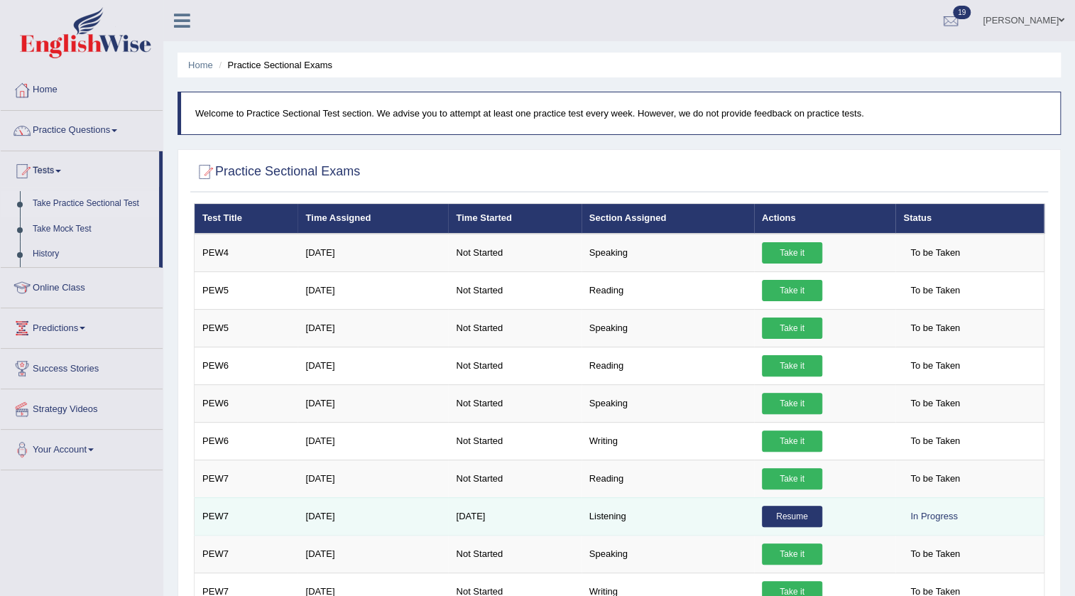
click at [802, 513] on link "Resume" at bounding box center [792, 515] width 60 height 21
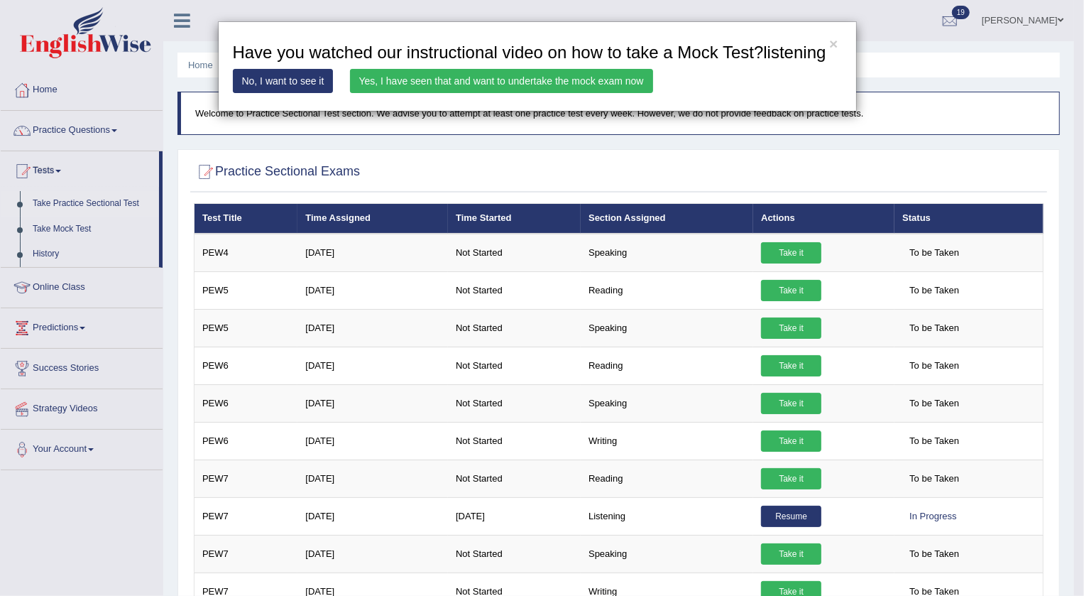
click at [501, 82] on link "Yes, I have seen that and want to undertake the mock exam now" at bounding box center [501, 81] width 303 height 24
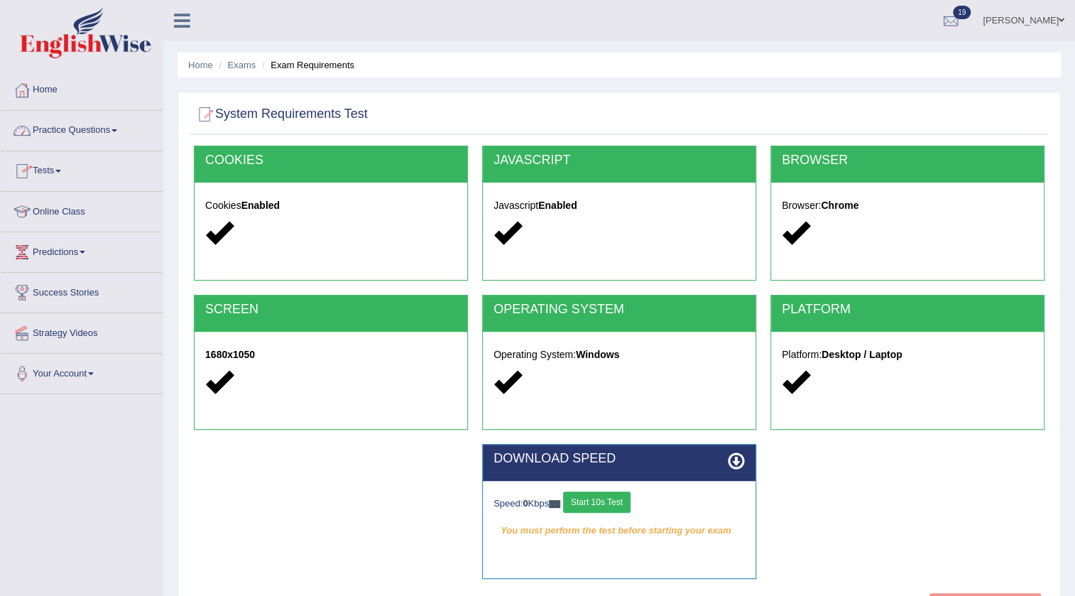
click at [69, 122] on link "Practice Questions" at bounding box center [82, 128] width 162 height 35
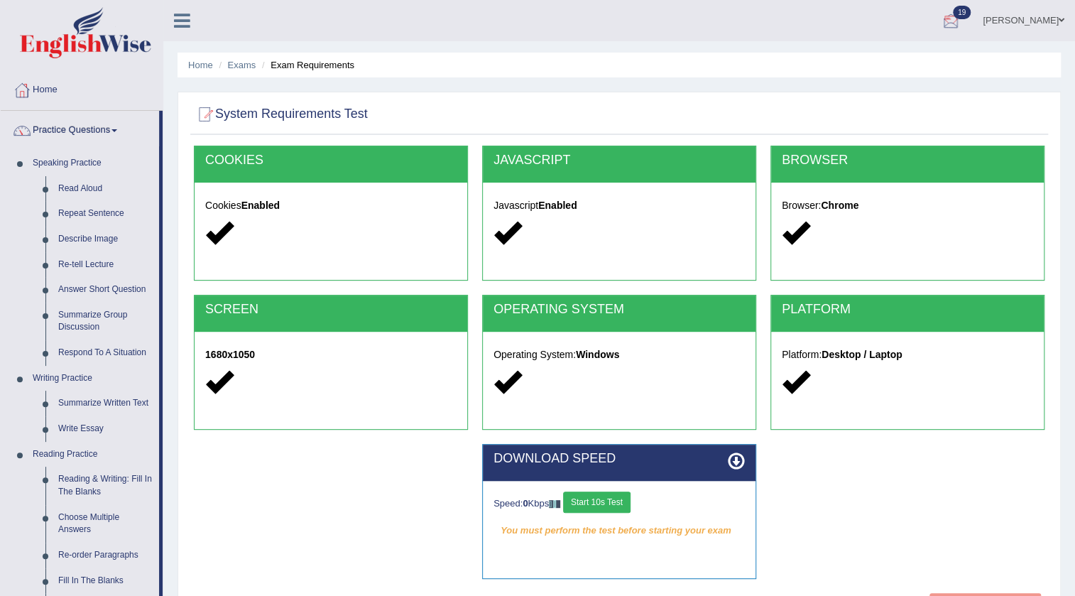
click at [1057, 18] on link "Surbhi" at bounding box center [1023, 18] width 103 height 37
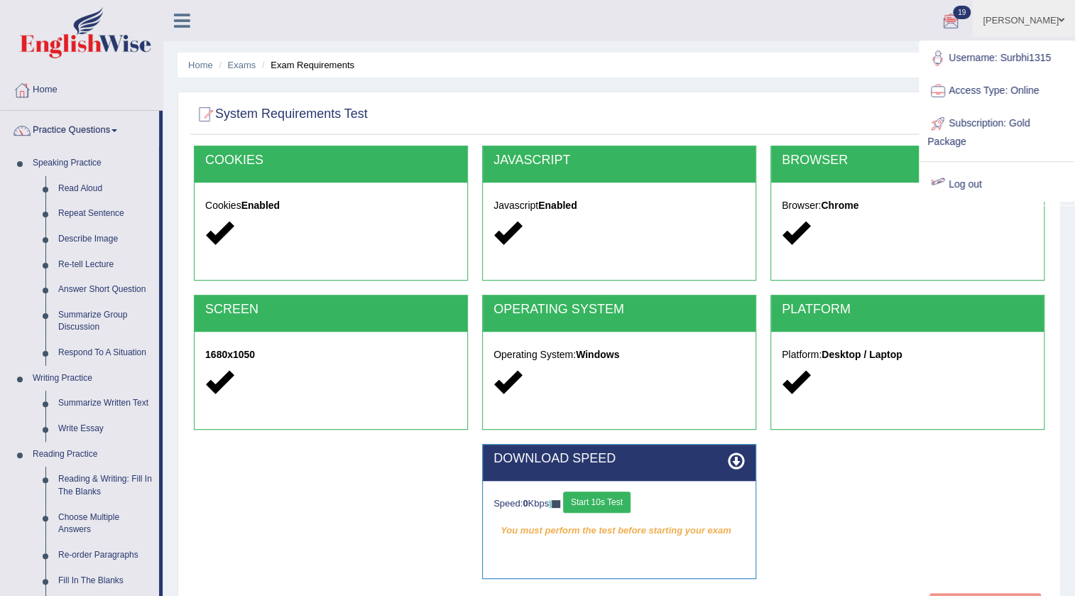
click at [967, 182] on link "Log out" at bounding box center [996, 184] width 153 height 33
